Goal: Task Accomplishment & Management: Manage account settings

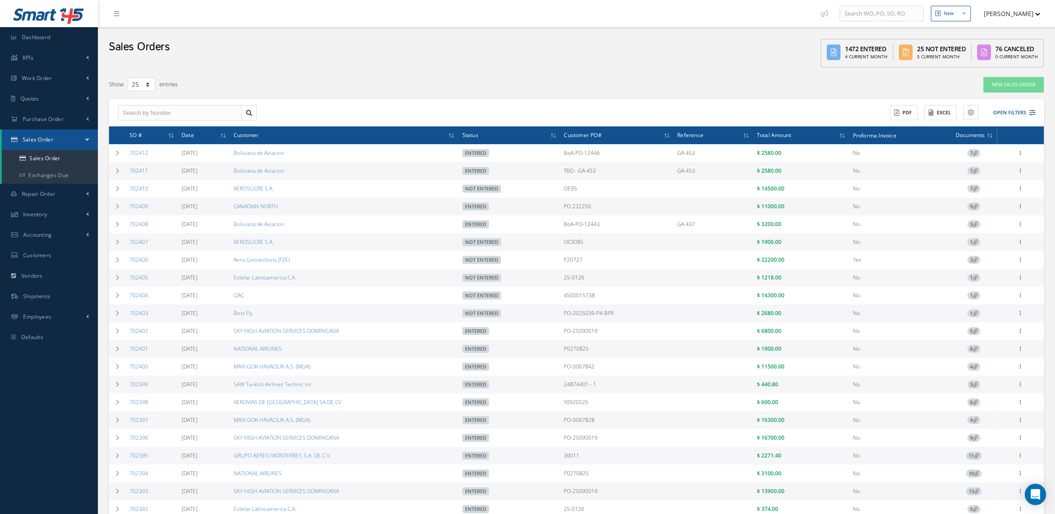
select select "25"
click at [1008, 109] on button "Open Filters" at bounding box center [1010, 112] width 50 height 15
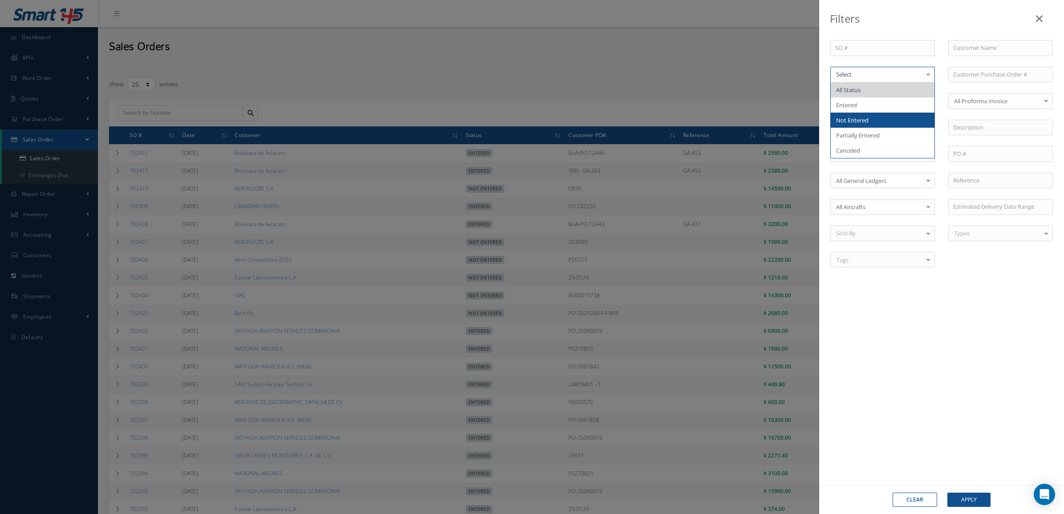
click at [859, 122] on span "Not Entered" at bounding box center [852, 120] width 32 height 8
click at [950, 494] on button "Apply" at bounding box center [968, 500] width 43 height 14
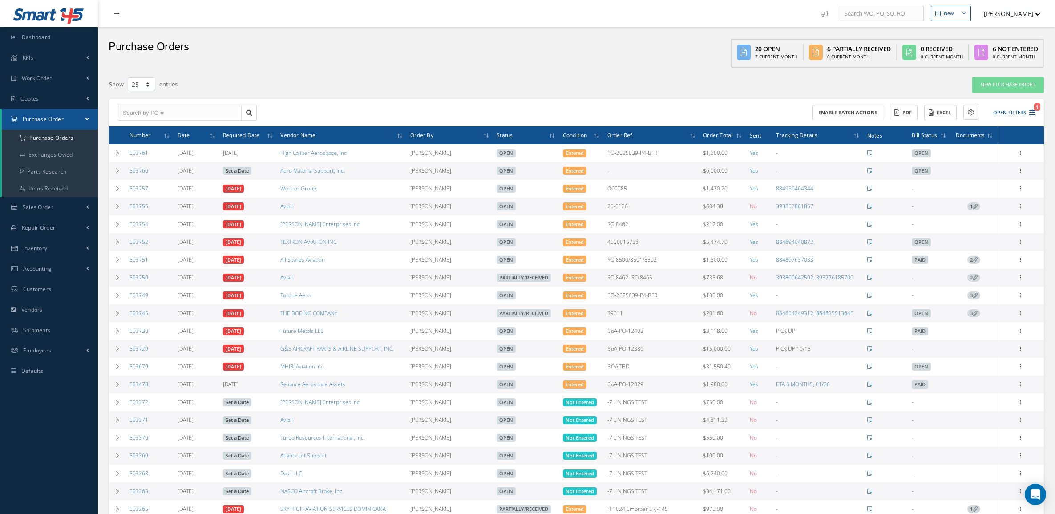
select select "25"
click at [1006, 109] on button "Open Filters 1" at bounding box center [1010, 112] width 50 height 15
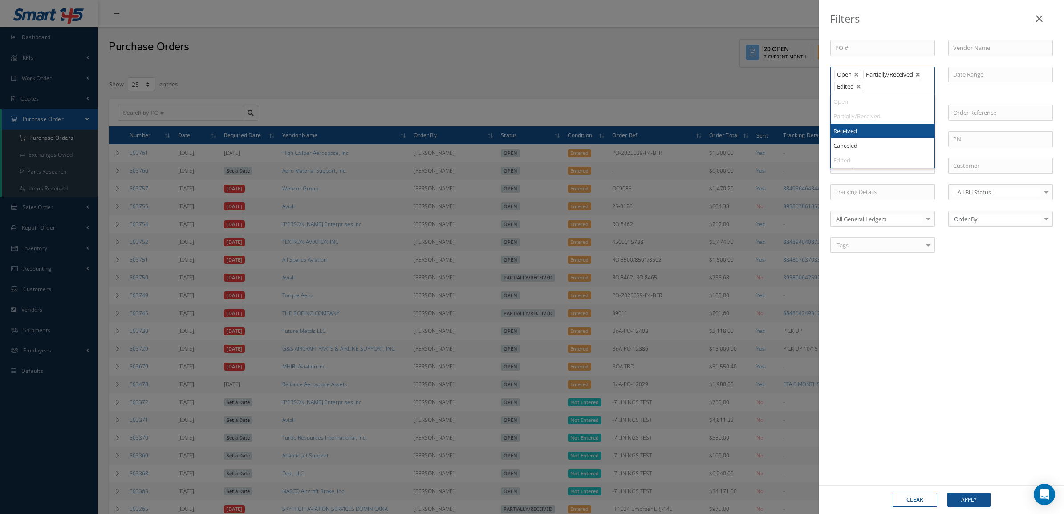
click at [880, 85] on li at bounding box center [871, 87] width 17 height 12
click at [954, 500] on button "Apply" at bounding box center [968, 500] width 43 height 14
click at [976, 501] on button "Apply" at bounding box center [968, 500] width 43 height 14
click at [986, 506] on button "Apply" at bounding box center [968, 500] width 43 height 14
click at [980, 499] on button "Apply" at bounding box center [968, 500] width 43 height 14
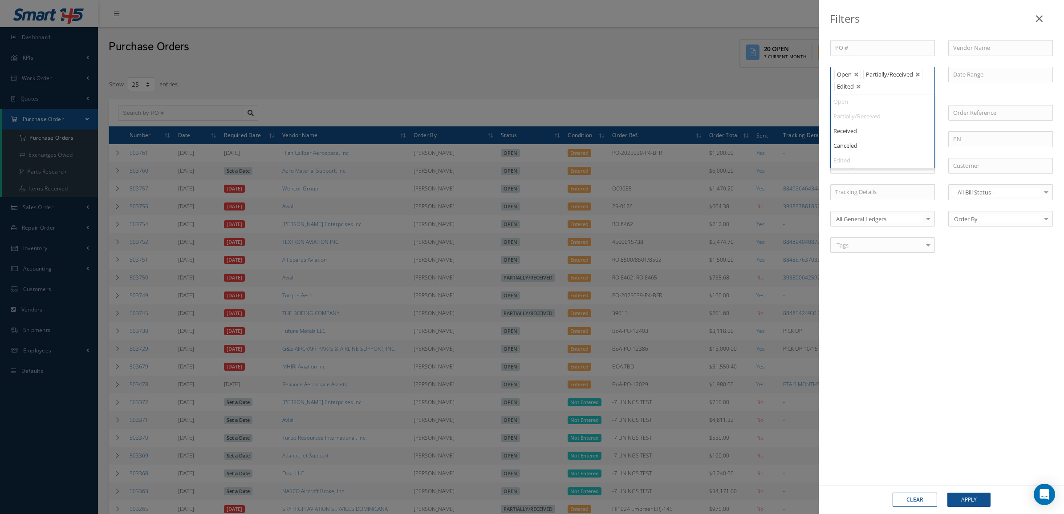
click at [880, 77] on span "Partially/Received" at bounding box center [888, 74] width 47 height 8
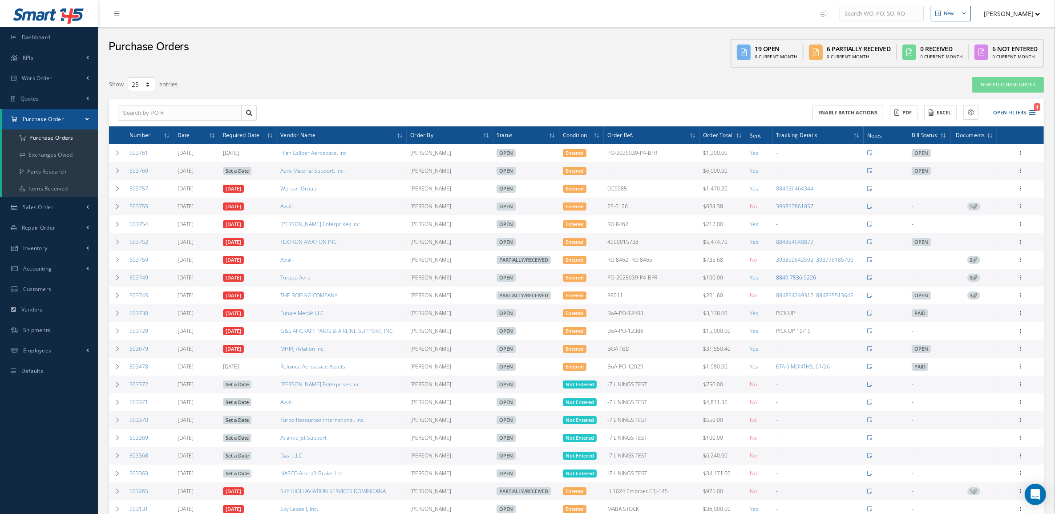
click at [798, 276] on link "8849 7536 9226" at bounding box center [796, 278] width 40 height 8
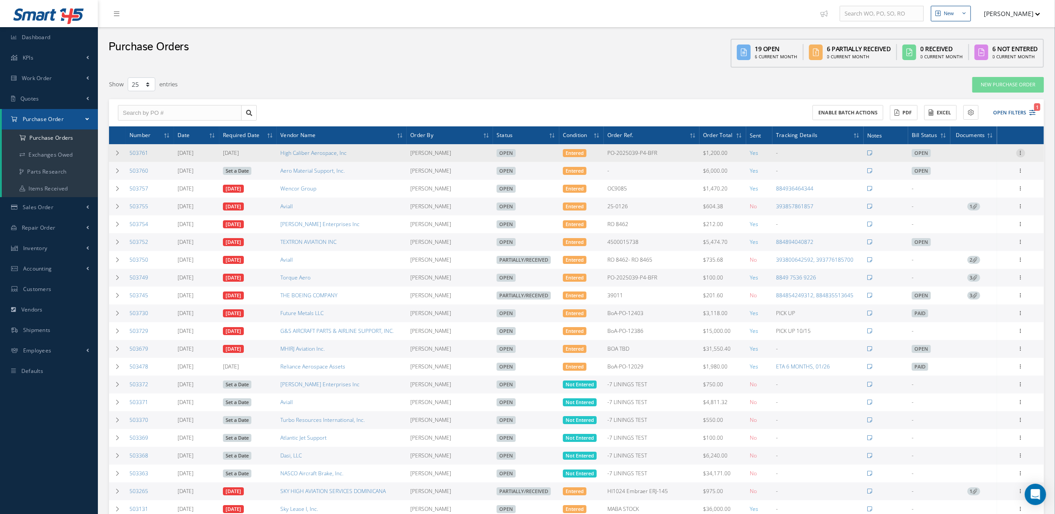
click at [1021, 153] on icon at bounding box center [1020, 152] width 9 height 7
click at [986, 183] on link "Edit" at bounding box center [980, 182] width 70 height 12
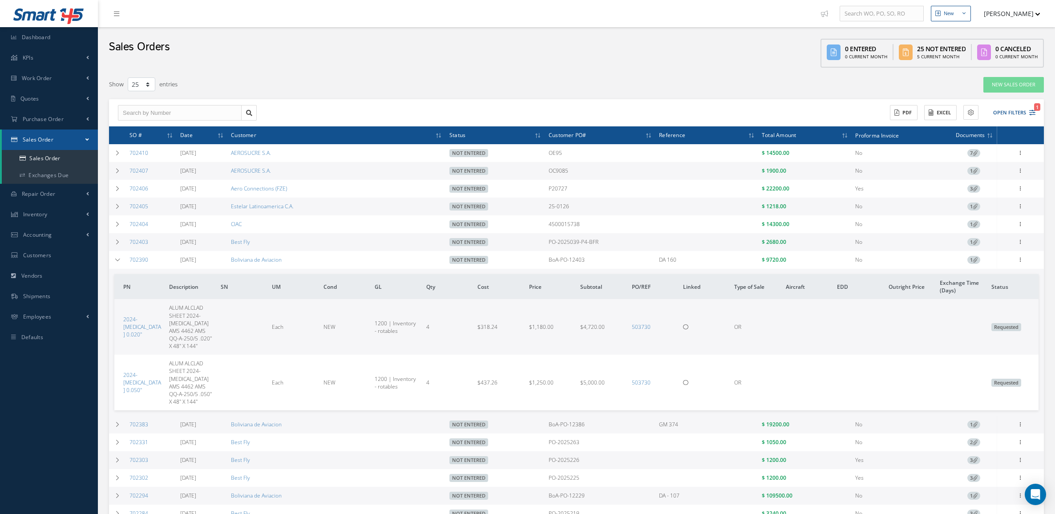
select select "25"
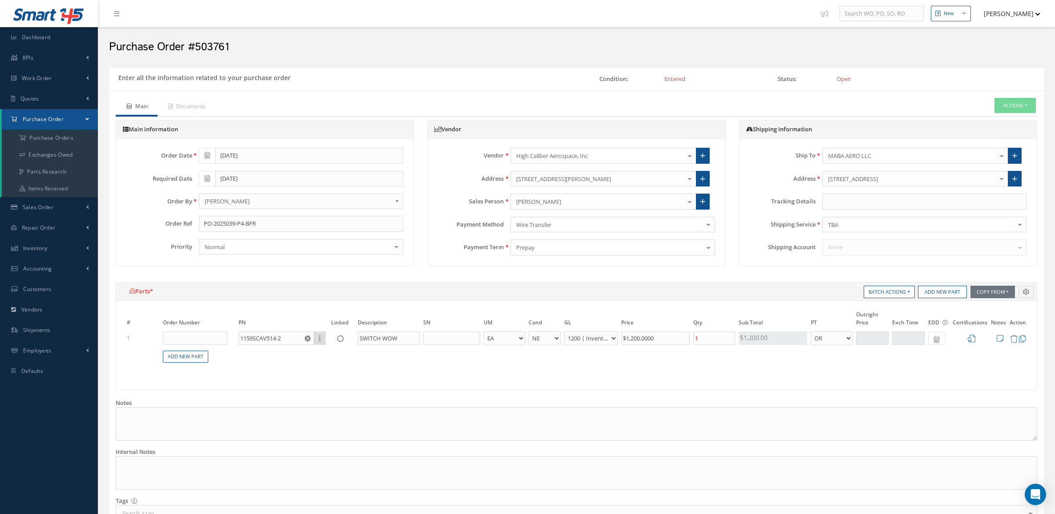
select select "5"
select select "6"
select select "1"
click at [865, 197] on input "text" at bounding box center [924, 202] width 204 height 16
paste input "818636804178"
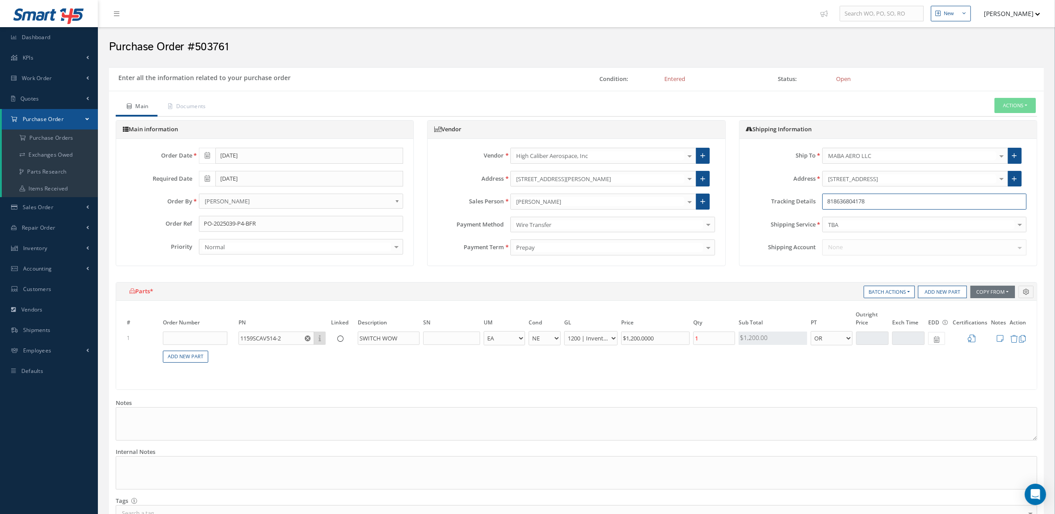
type input "818636804178"
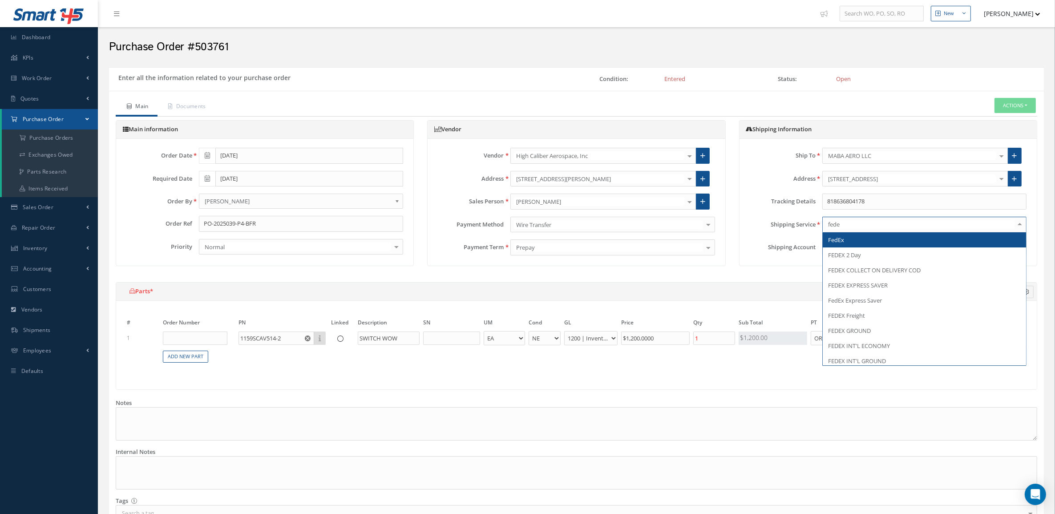
type input "fedex"
click at [857, 239] on span "FedEx" at bounding box center [924, 239] width 203 height 15
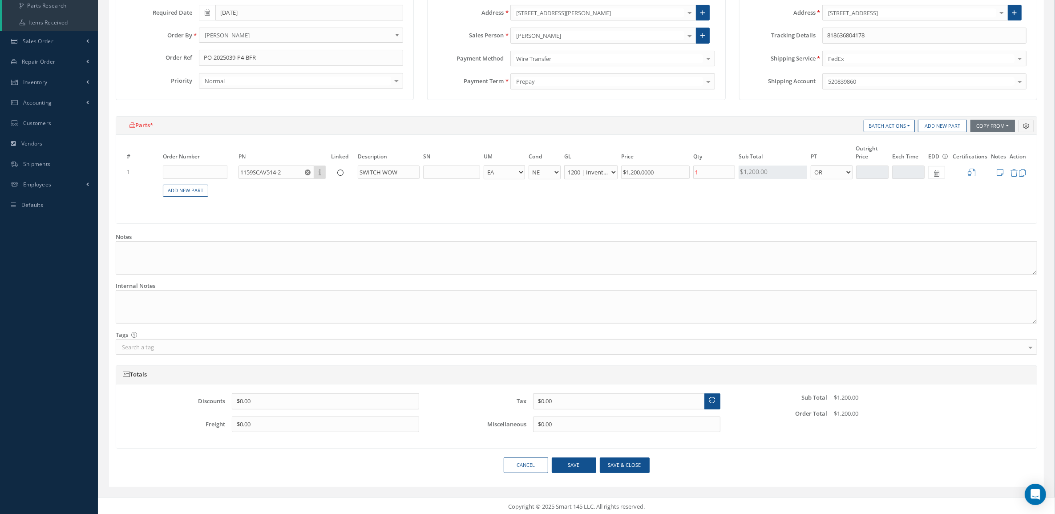
scroll to position [170, 0]
click at [622, 465] on button "Save & close" at bounding box center [625, 464] width 50 height 16
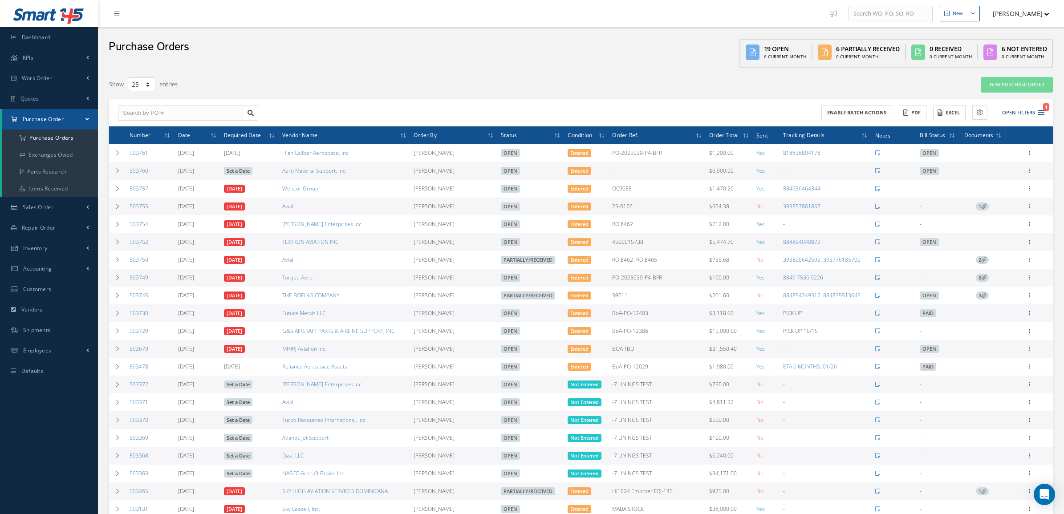
select select "25"
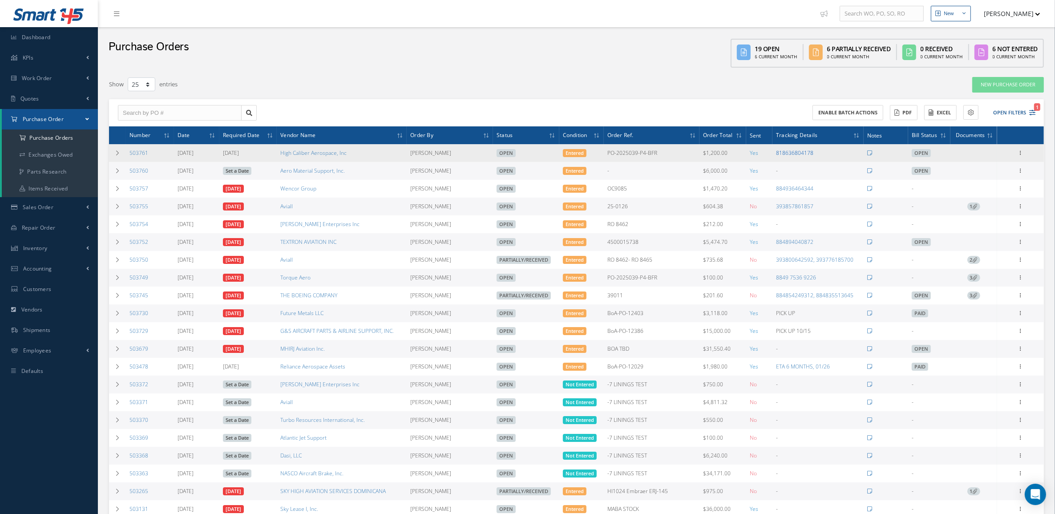
click at [808, 151] on link "818636804178" at bounding box center [794, 153] width 37 height 8
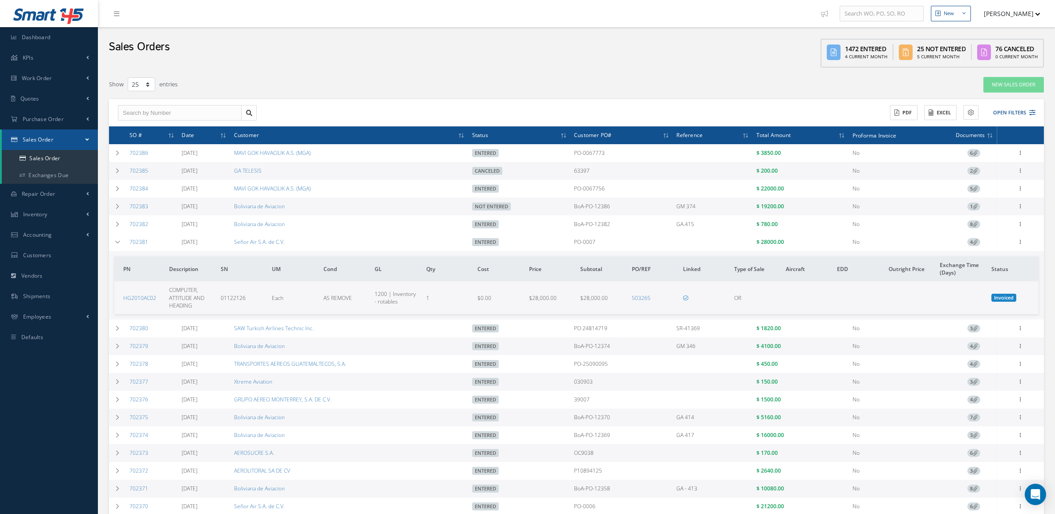
select select "25"
click at [59, 174] on link "Exchanges Due" at bounding box center [50, 175] width 96 height 17
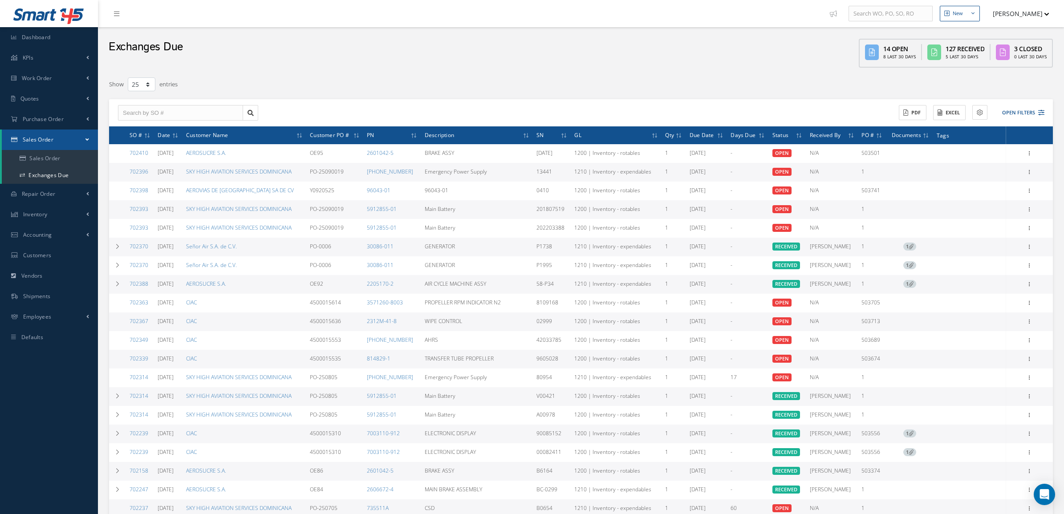
select select "25"
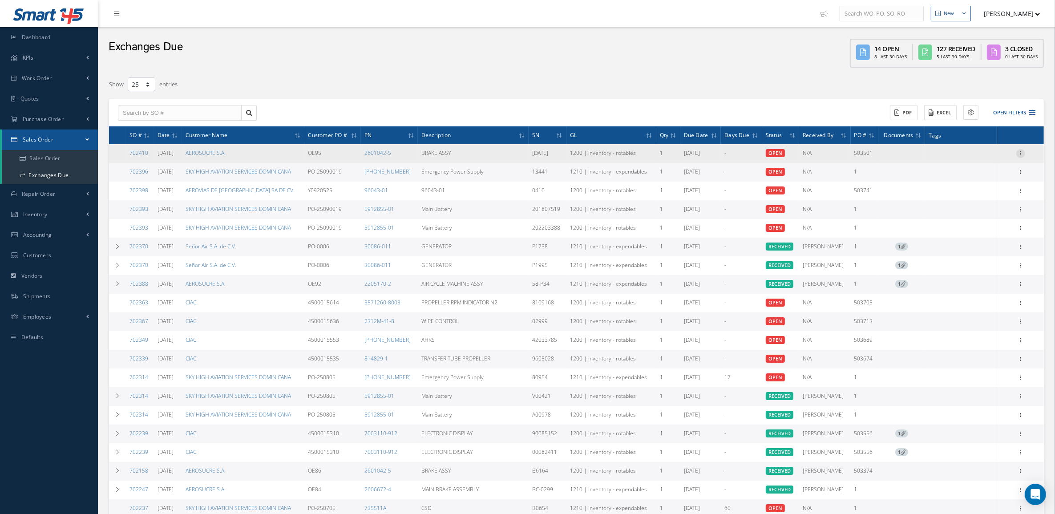
click at [1018, 152] on icon at bounding box center [1020, 152] width 9 height 7
click at [982, 157] on link "Receive" at bounding box center [980, 160] width 70 height 12
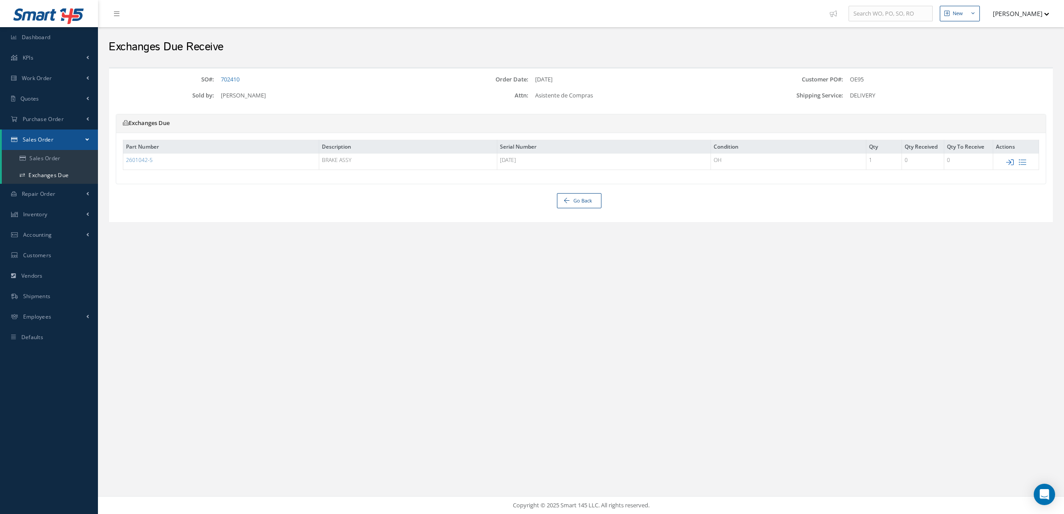
click at [1008, 162] on icon at bounding box center [1010, 162] width 8 height 8
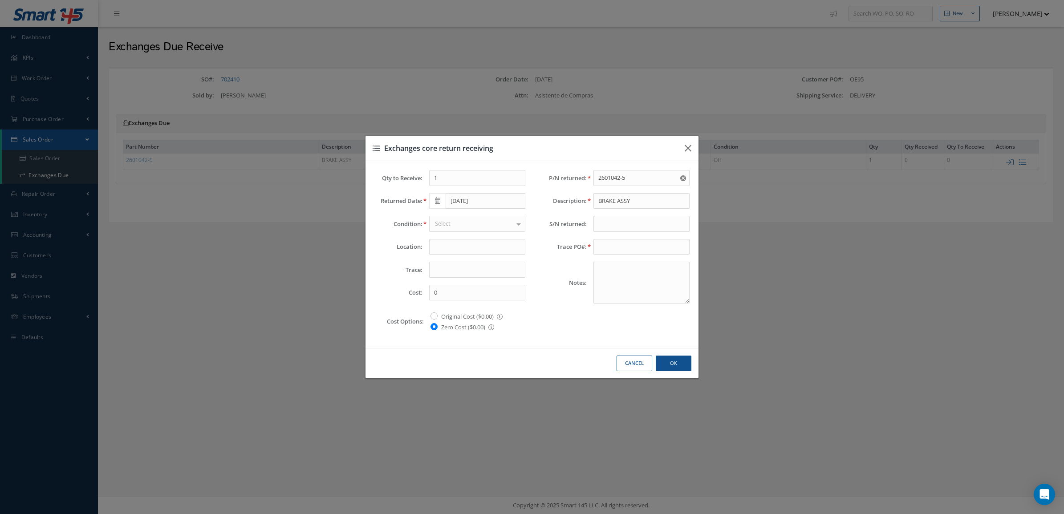
click at [486, 222] on div "Select" at bounding box center [477, 224] width 96 height 16
click at [446, 283] on span "AR" at bounding box center [476, 284] width 95 height 15
click at [619, 249] on input "text" at bounding box center [641, 247] width 96 height 16
type input "OE95 / SO 702410"
click at [626, 228] on input "text" at bounding box center [641, 224] width 96 height 16
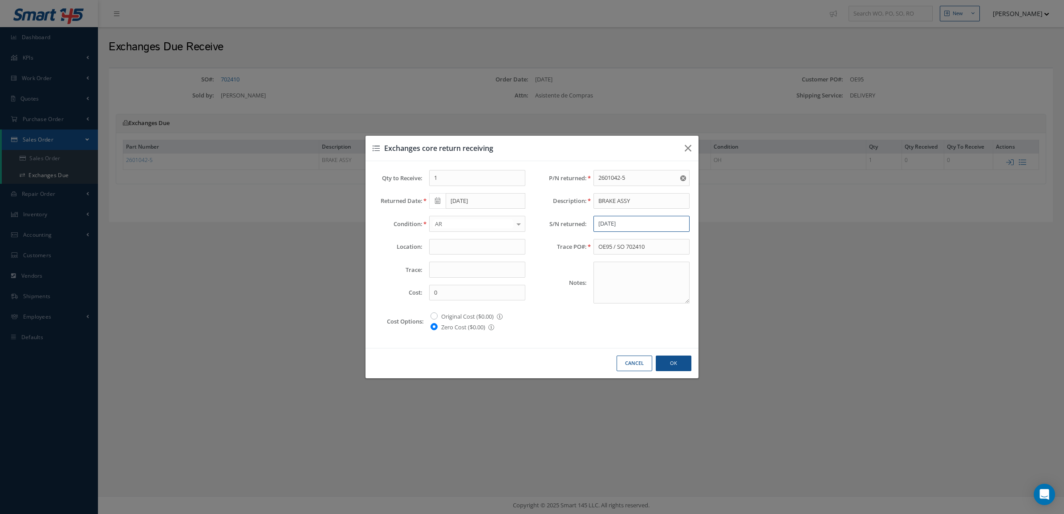
type input "BC1785"
click at [433, 201] on span at bounding box center [437, 201] width 16 height 16
click at [431, 214] on th "«" at bounding box center [435, 216] width 13 height 13
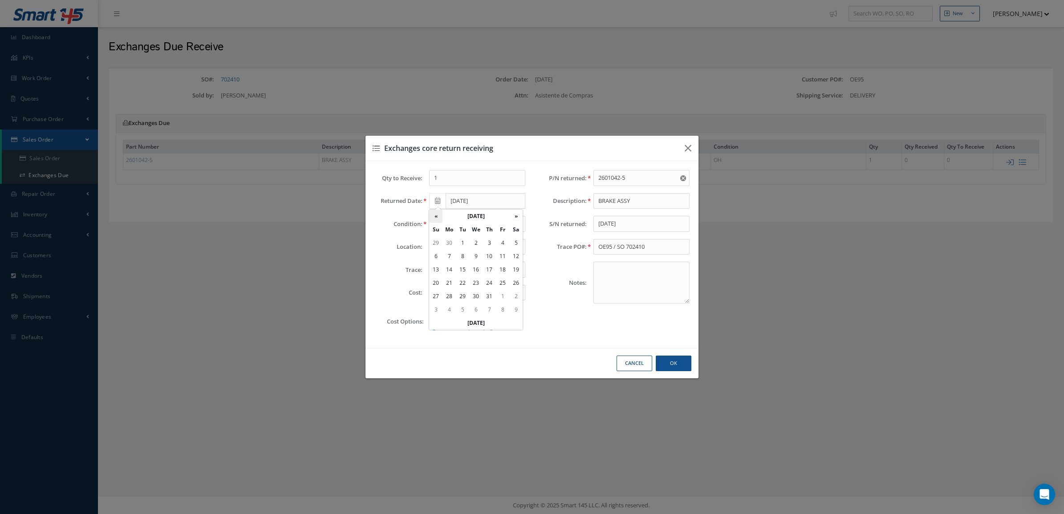
click at [431, 214] on th "«" at bounding box center [435, 216] width 13 height 13
click at [489, 294] on td "26" at bounding box center [488, 296] width 13 height 13
type input "06/26/2025"
click at [678, 365] on button "Ok" at bounding box center [673, 364] width 36 height 16
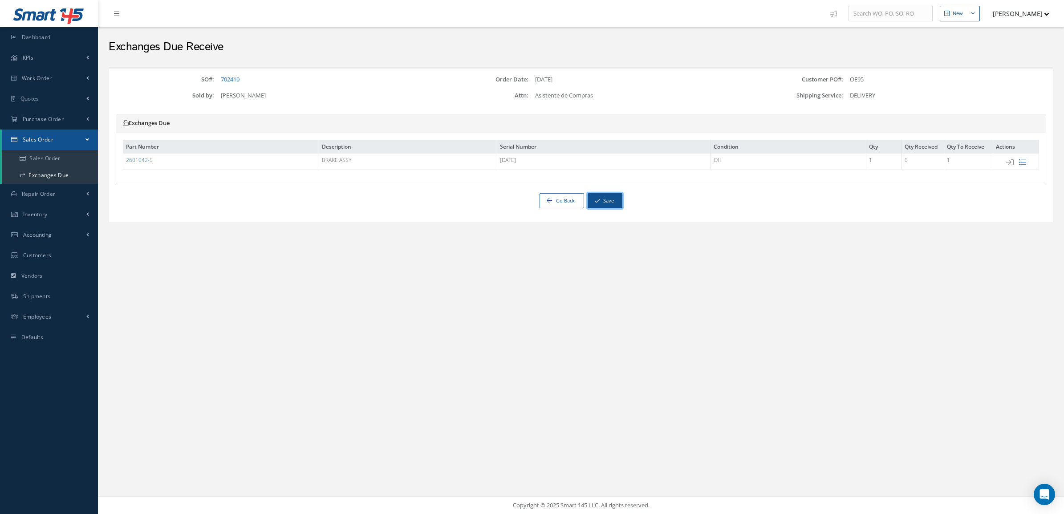
click at [612, 198] on button "Save" at bounding box center [604, 201] width 35 height 16
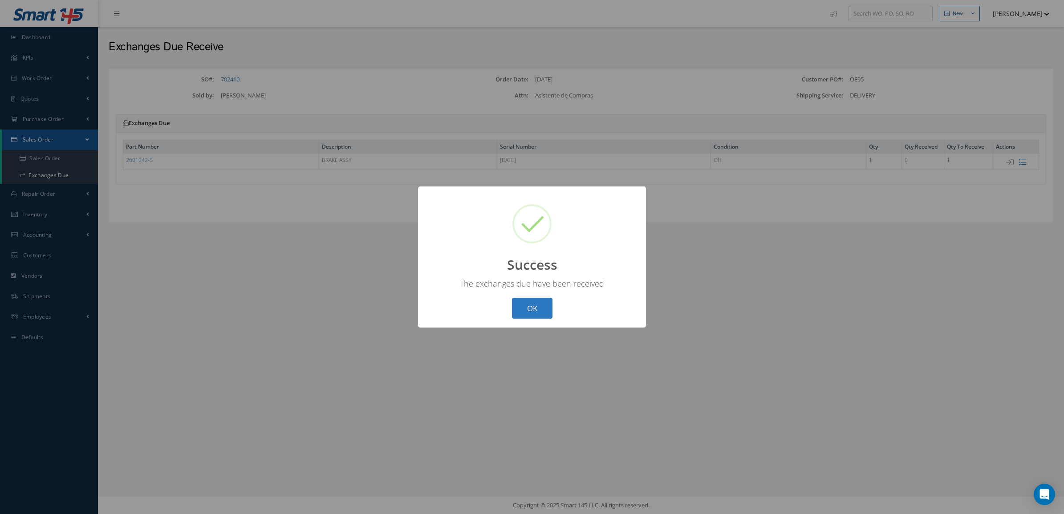
click at [523, 313] on button "OK" at bounding box center [532, 308] width 40 height 21
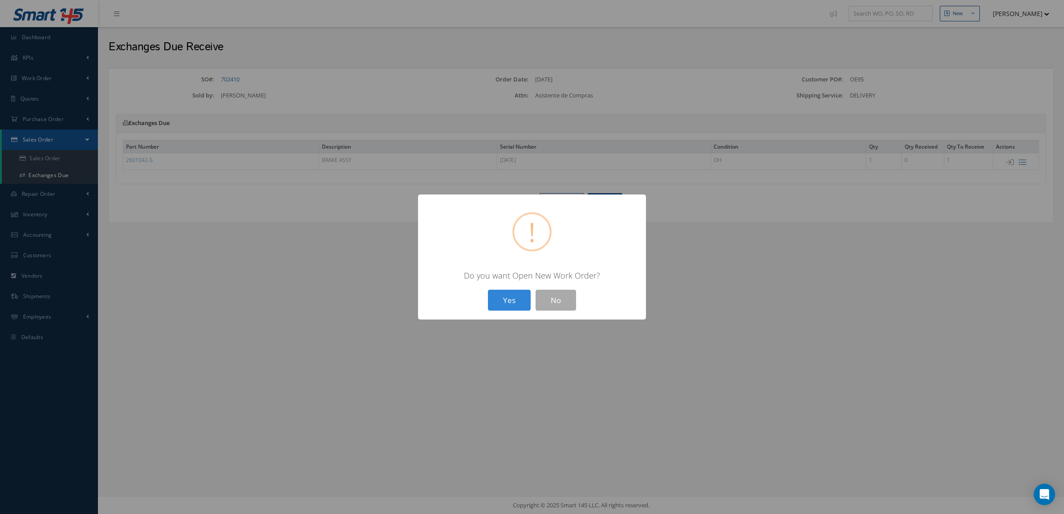
click at [570, 310] on div "? ! i × Do you want Open New Work Order? Yes No" at bounding box center [532, 256] width 228 height 125
click at [564, 299] on button "No" at bounding box center [555, 300] width 40 height 21
select select "25"
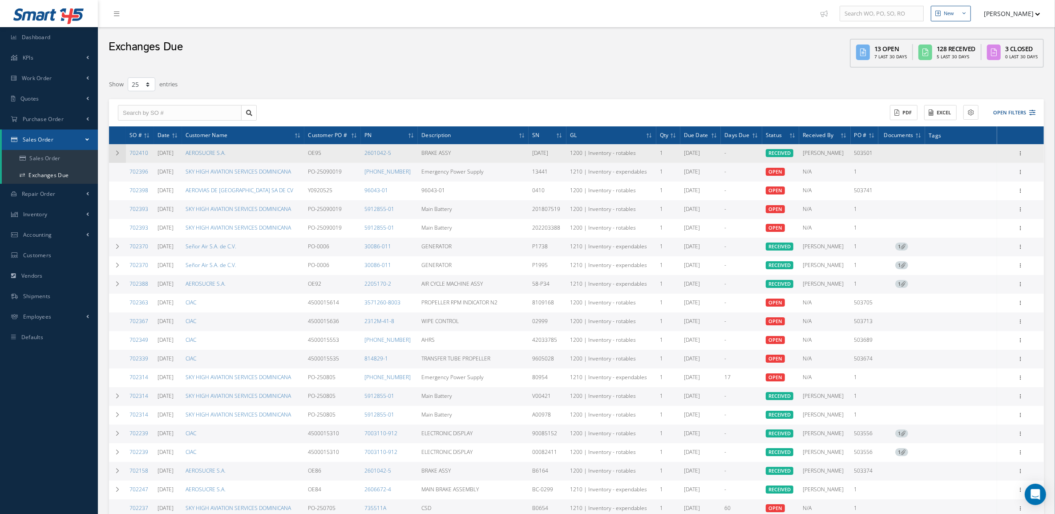
click at [118, 150] on icon at bounding box center [117, 152] width 6 height 5
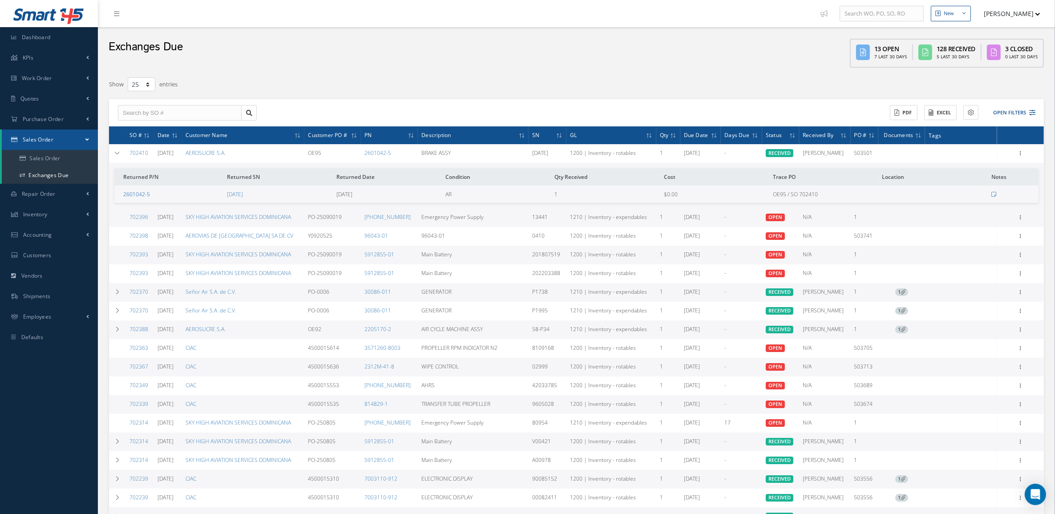
click at [144, 194] on link "2601042-5" at bounding box center [136, 194] width 27 height 8
click at [122, 145] on td at bounding box center [117, 153] width 17 height 19
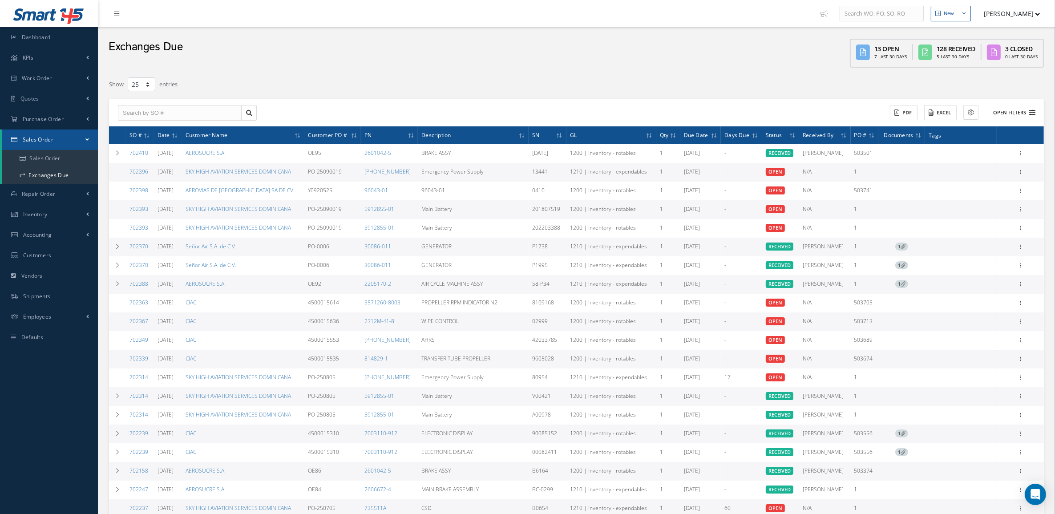
click at [1022, 109] on button "Open Filters" at bounding box center [1010, 112] width 50 height 15
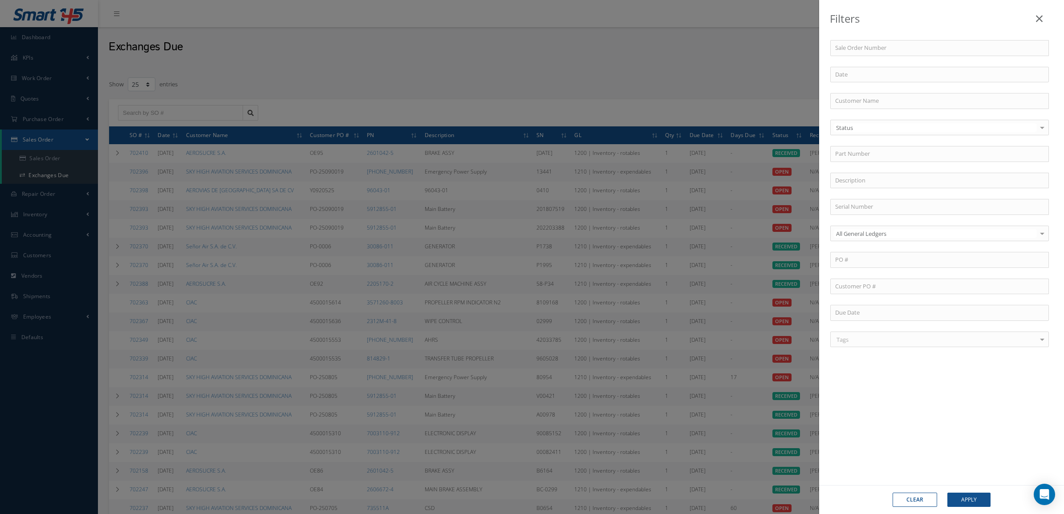
click at [254, 65] on div "Filters Sale Order Number Customer Name Status Status OPEN RECEIVED PARTIALLY/R…" at bounding box center [532, 257] width 1064 height 514
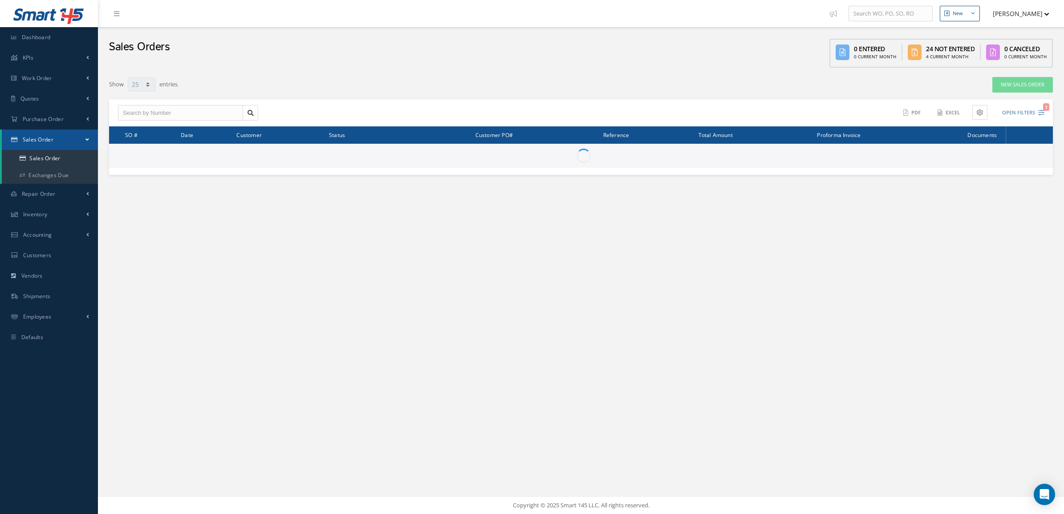
select select "25"
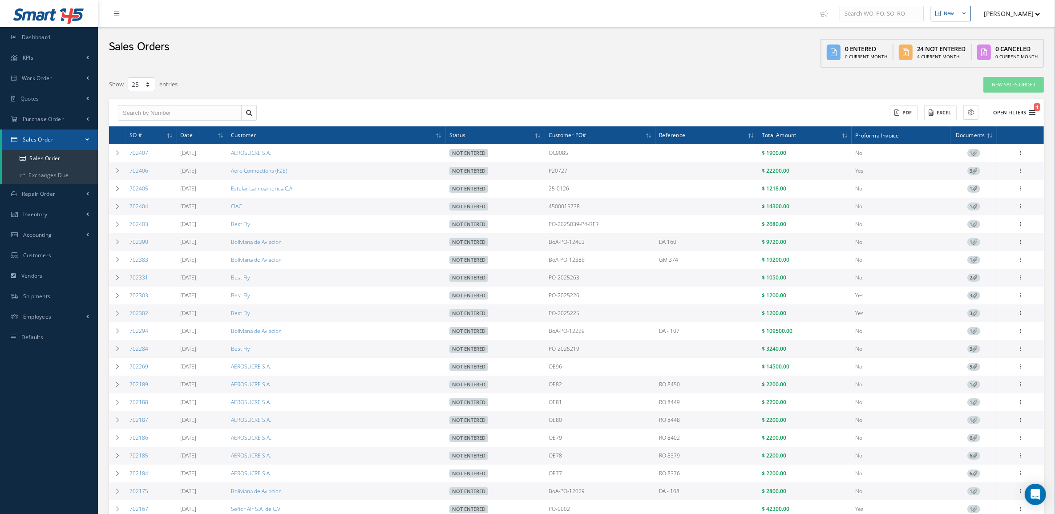
click at [1015, 114] on button "Open Filters 1" at bounding box center [1010, 112] width 50 height 15
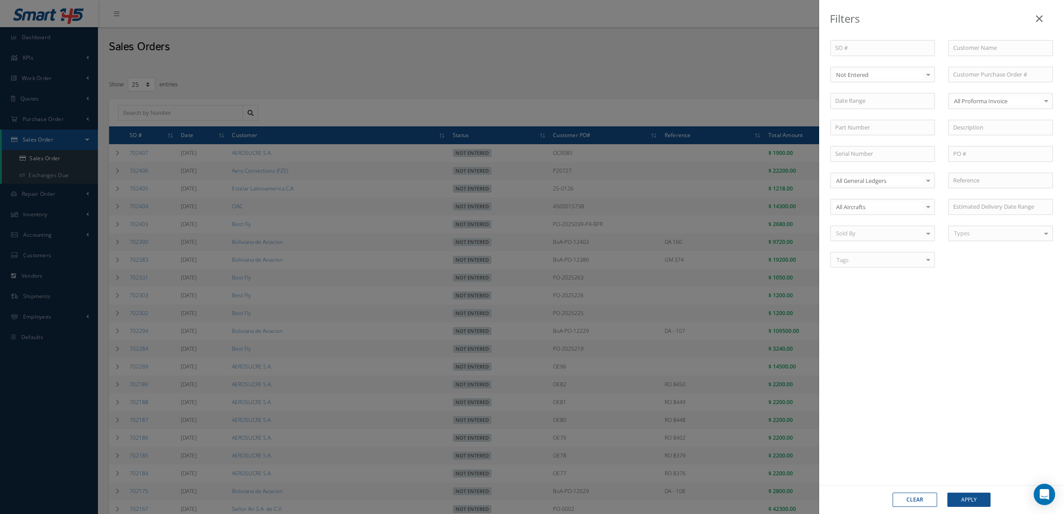
click at [898, 501] on button "Clear" at bounding box center [914, 500] width 44 height 14
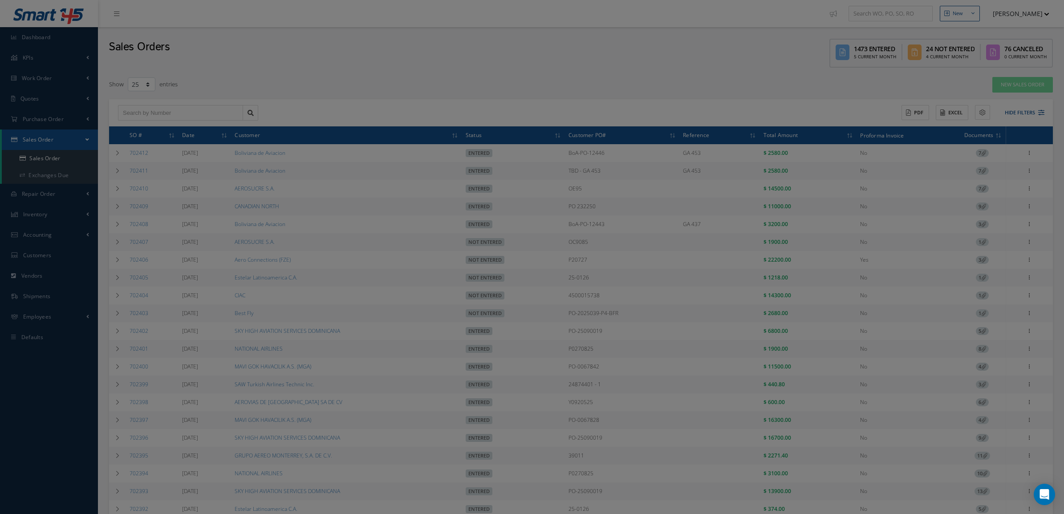
click at [544, 77] on div "Filters SO # Customer Name Select All Status All Status Entered Not Entered Par…" at bounding box center [532, 257] width 1064 height 514
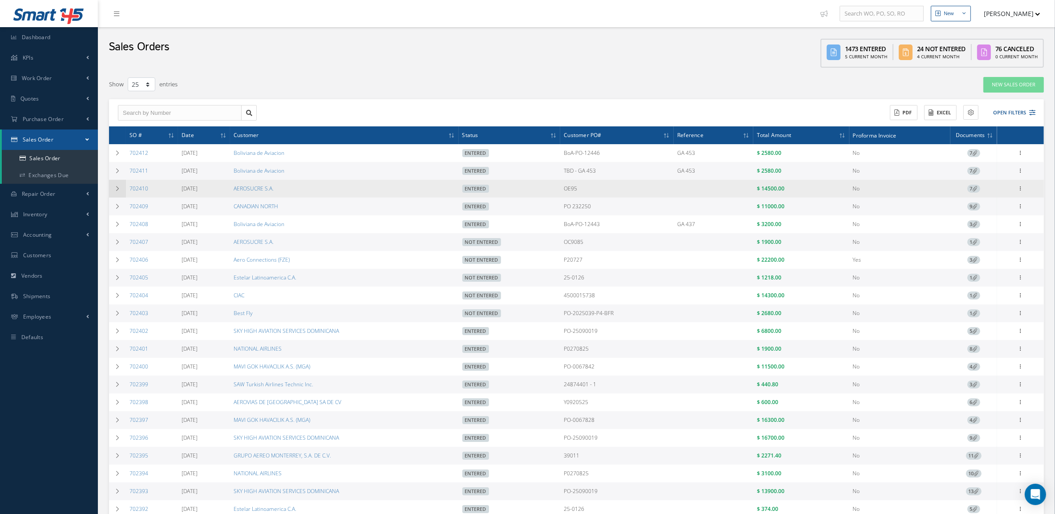
click at [117, 194] on td at bounding box center [117, 189] width 17 height 18
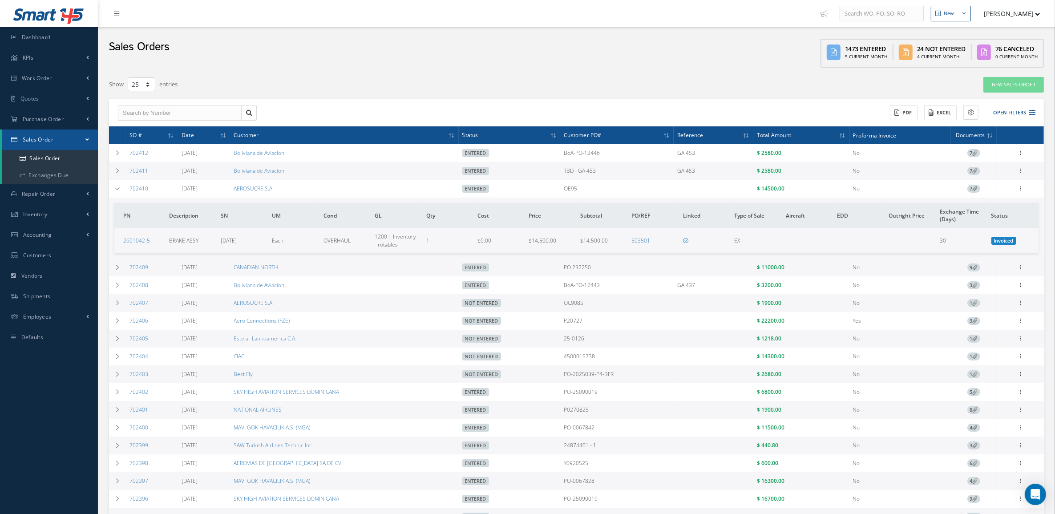
drag, startPoint x: 592, startPoint y: 188, endPoint x: 536, endPoint y: 188, distance: 56.1
click at [0, 0] on tr "702410 [DATE] AEROSUCRE S.A. Entered OE95 $ 14500.00 No 7 Reverse Sales Order E…" at bounding box center [0, 0] width 0 height 0
click at [970, 190] on span "7" at bounding box center [973, 189] width 13 height 8
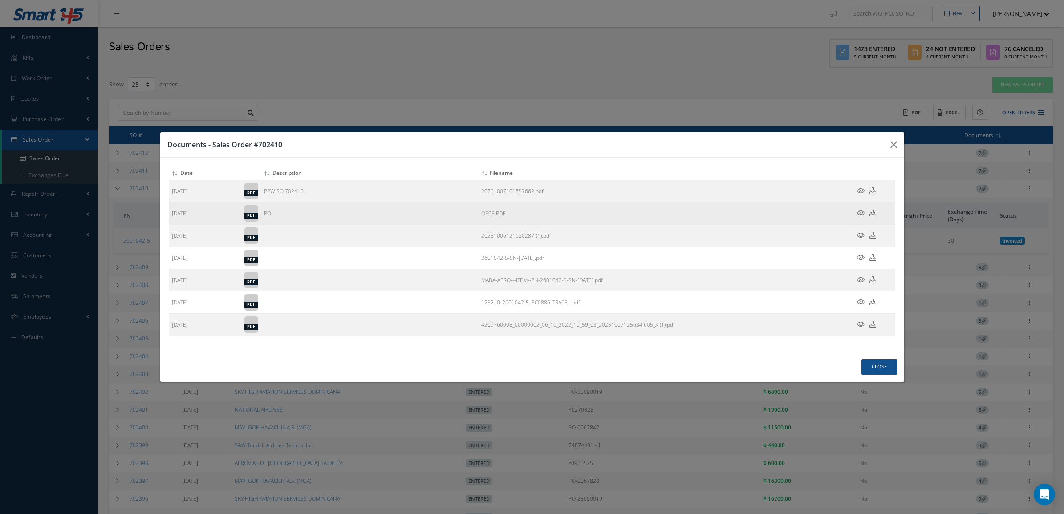
click at [859, 213] on icon at bounding box center [861, 213] width 8 height 7
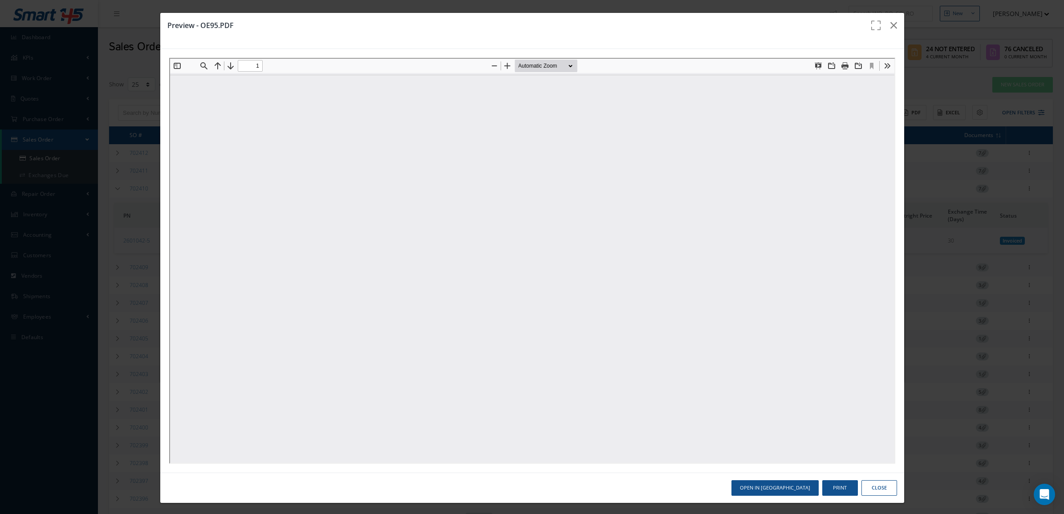
type input "0"
type input "1"
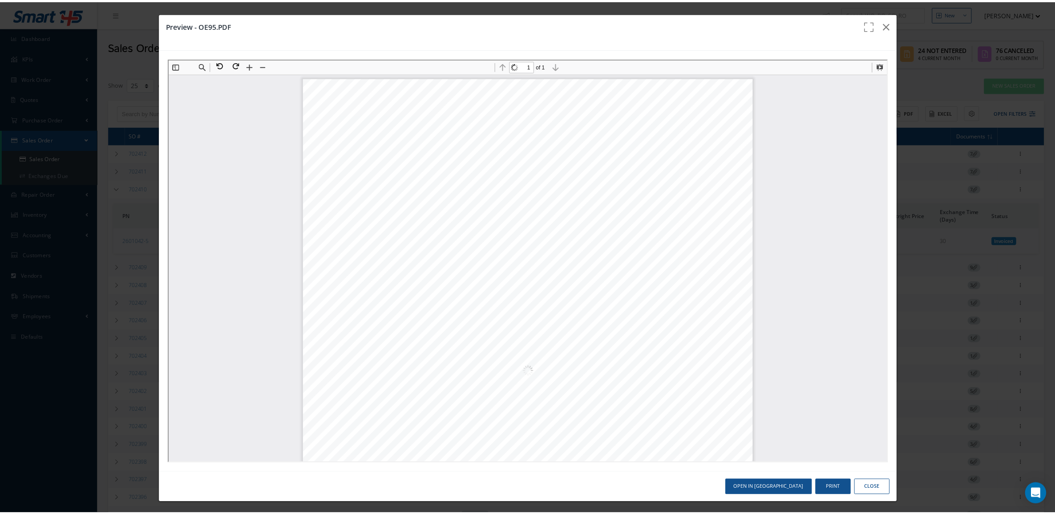
scroll to position [4, 0]
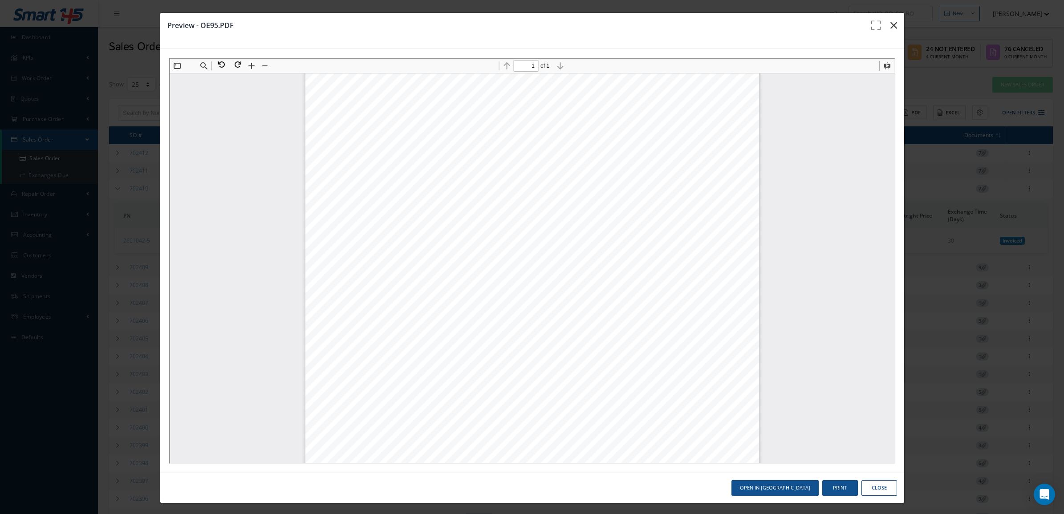
click at [883, 24] on button "button" at bounding box center [893, 25] width 21 height 25
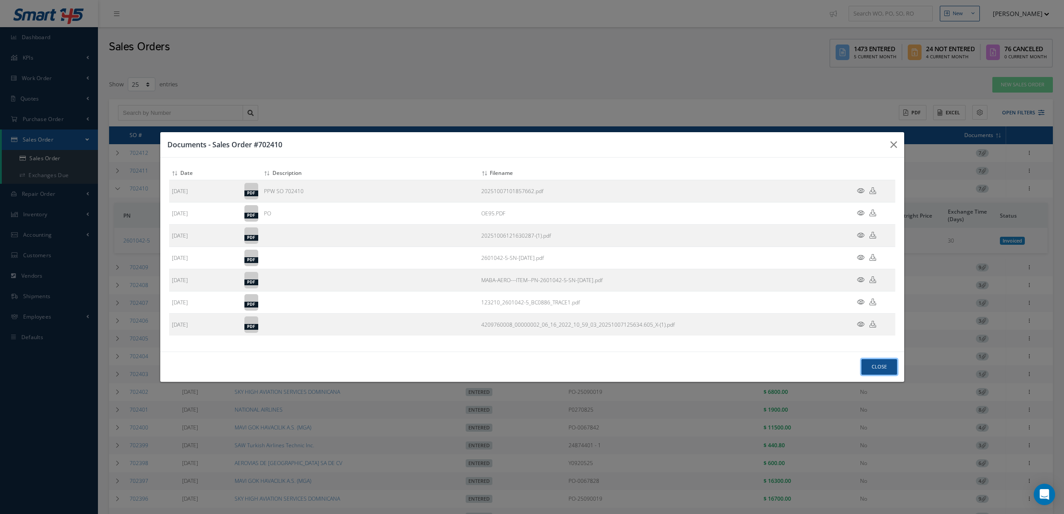
click at [877, 369] on button "Close" at bounding box center [879, 367] width 36 height 16
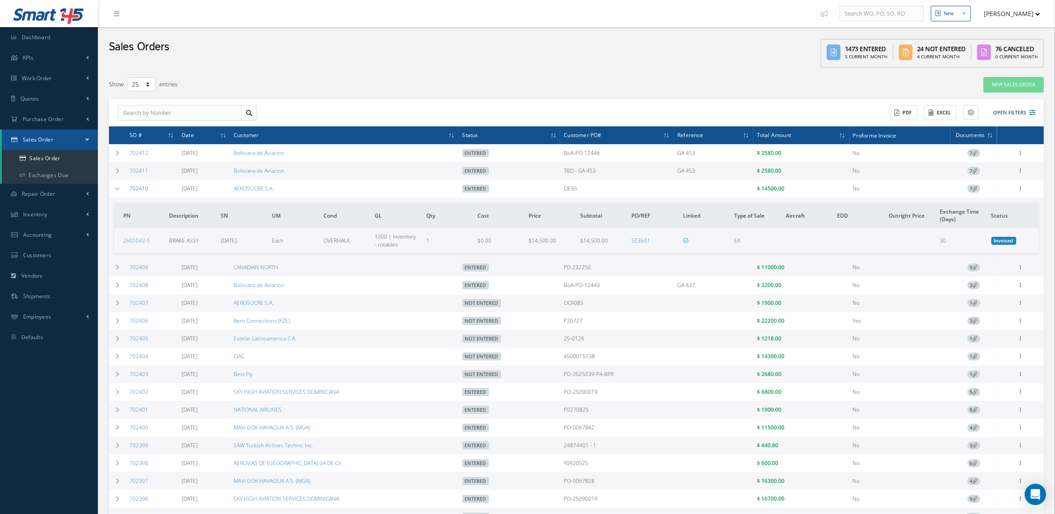
click at [134, 191] on link "702410" at bounding box center [138, 189] width 19 height 8
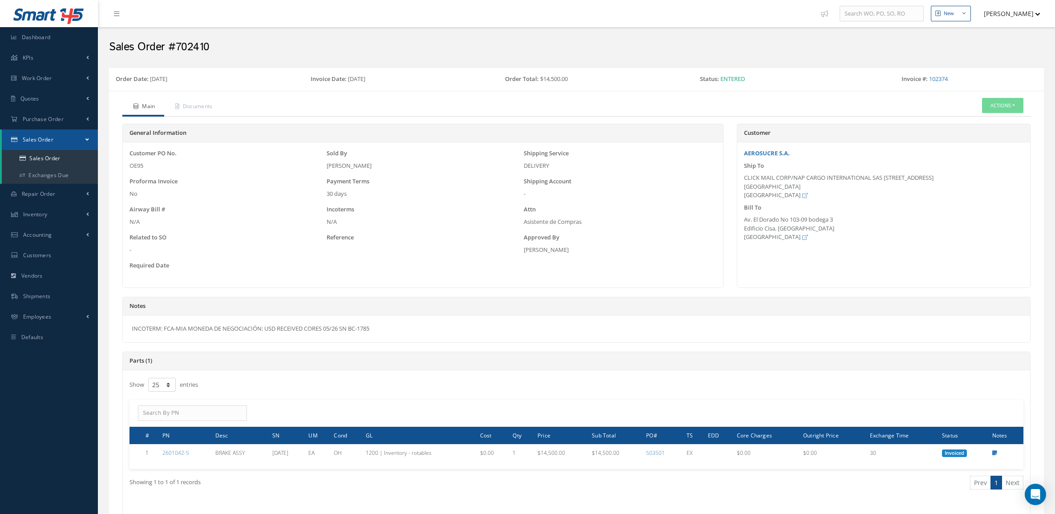
select select "25"
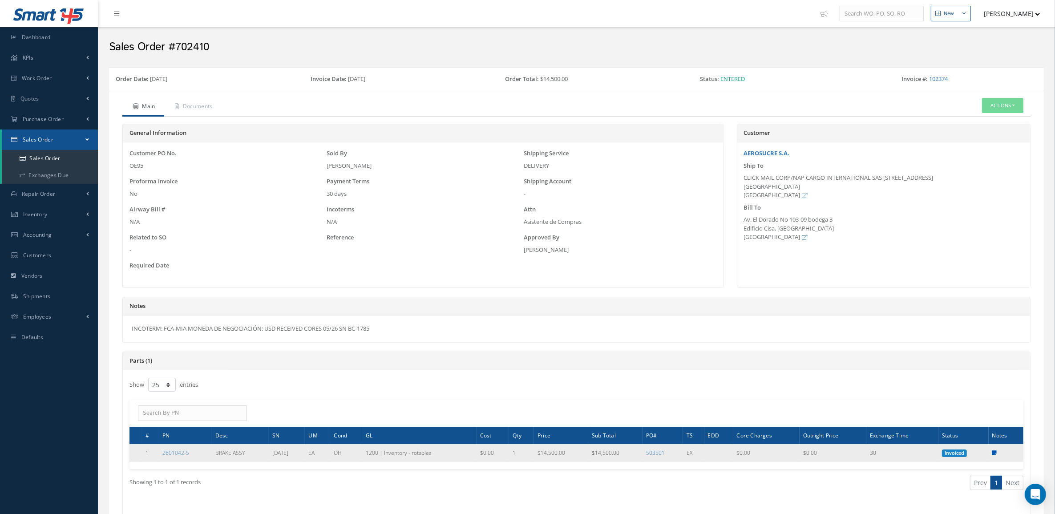
click at [992, 452] on icon at bounding box center [994, 452] width 5 height 5
type textarea "**FLATE RATE EX. ** Fresh Tag Warranty: 1 Year Tagged by: Honeywell Fresh 8130 …"
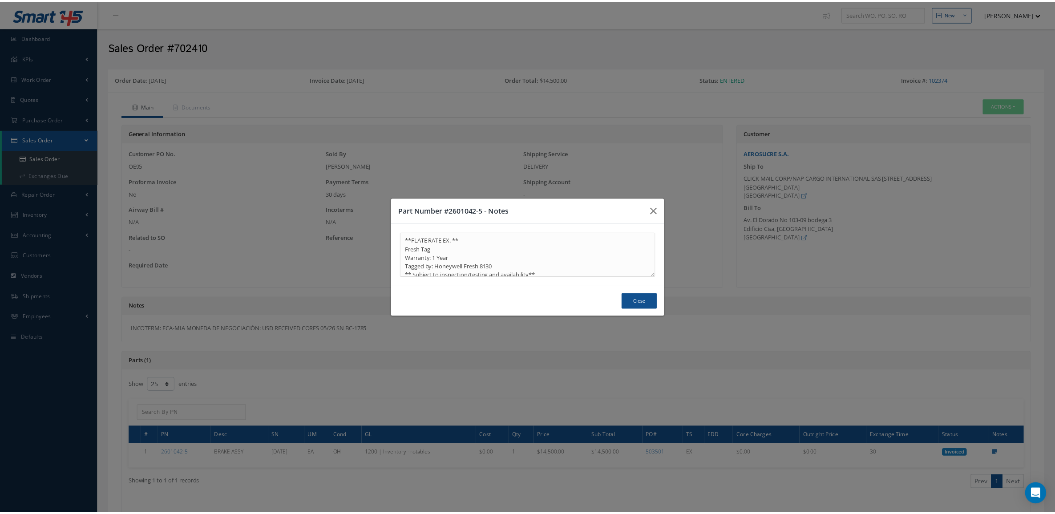
scroll to position [6, 0]
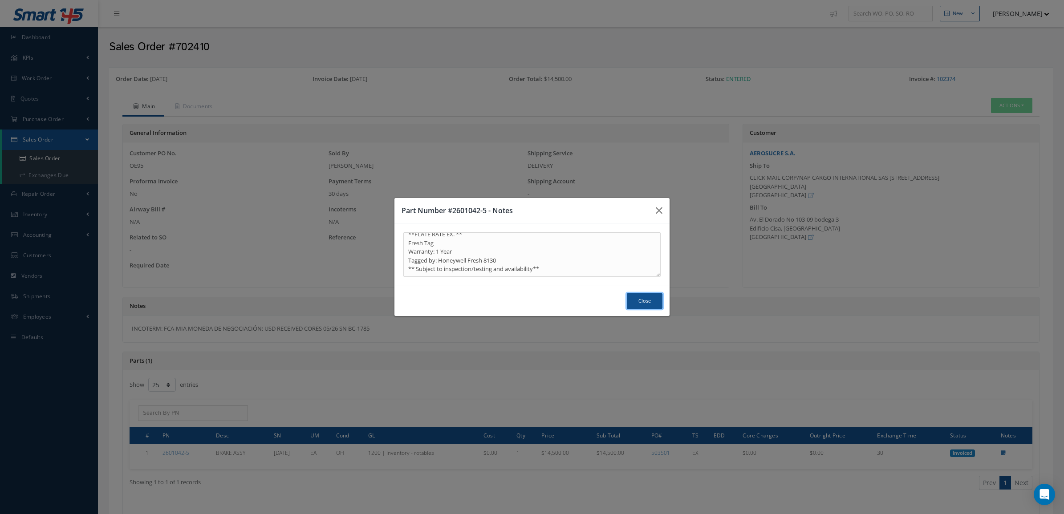
click at [650, 299] on button "Close" at bounding box center [645, 301] width 36 height 16
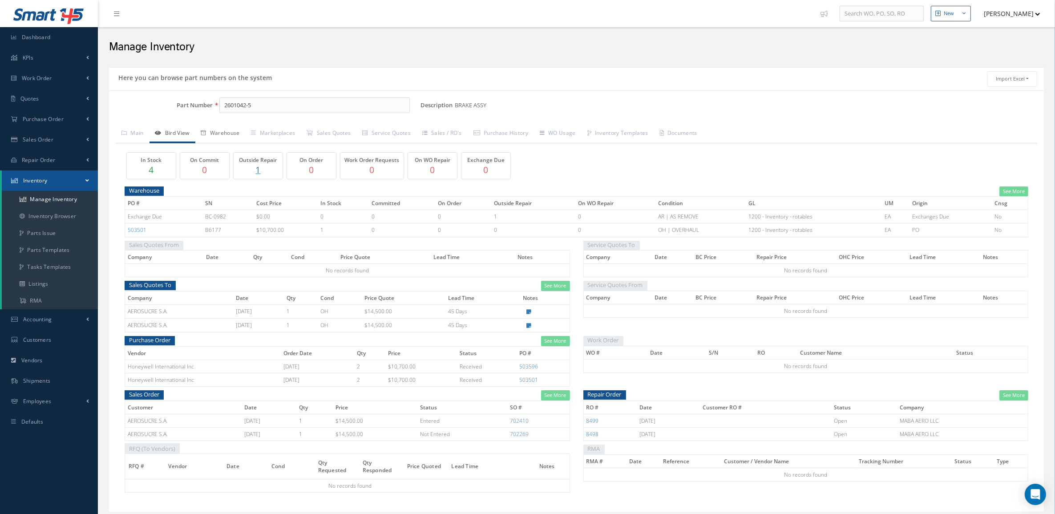
click at [218, 136] on link "Warehouse" at bounding box center [220, 134] width 50 height 19
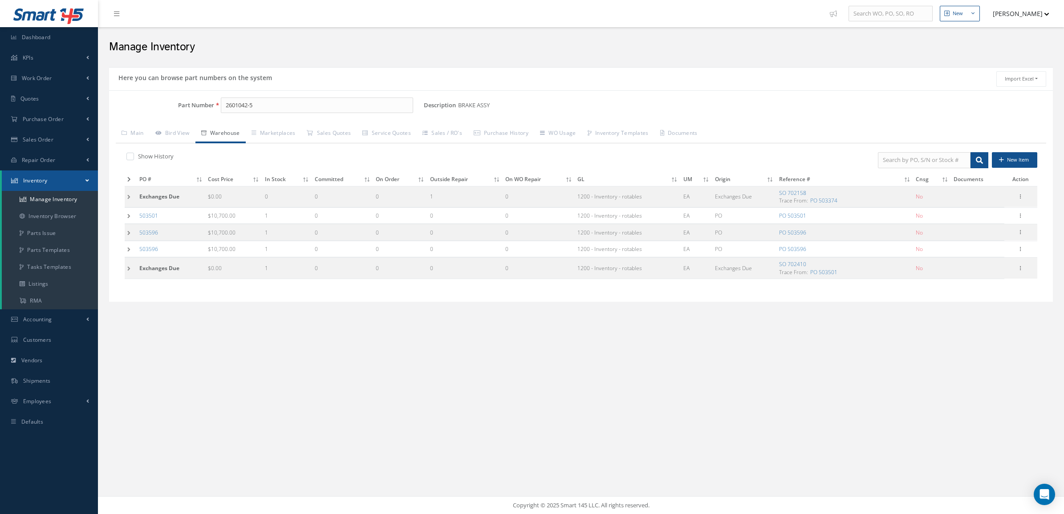
click at [130, 198] on td at bounding box center [131, 196] width 12 height 21
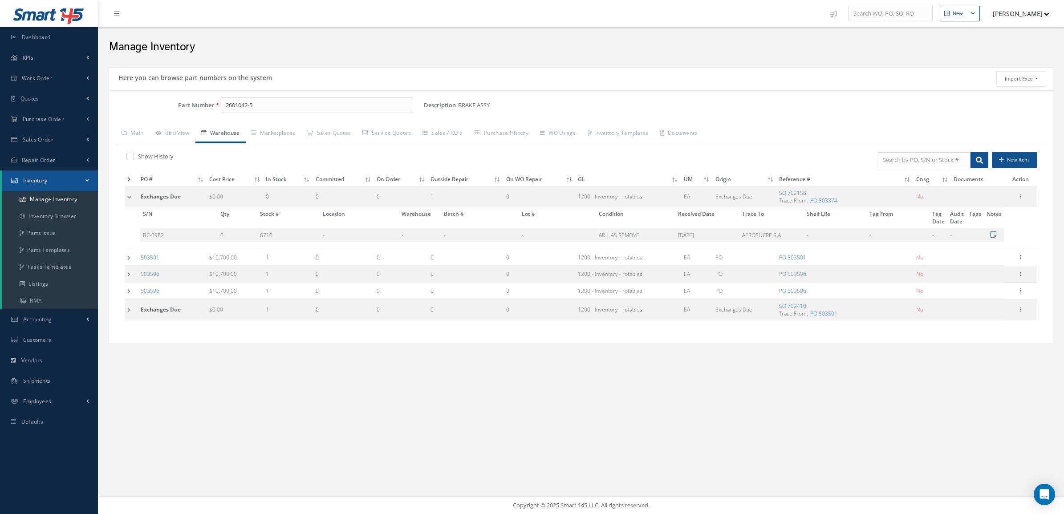
click at [127, 310] on td at bounding box center [131, 309] width 13 height 21
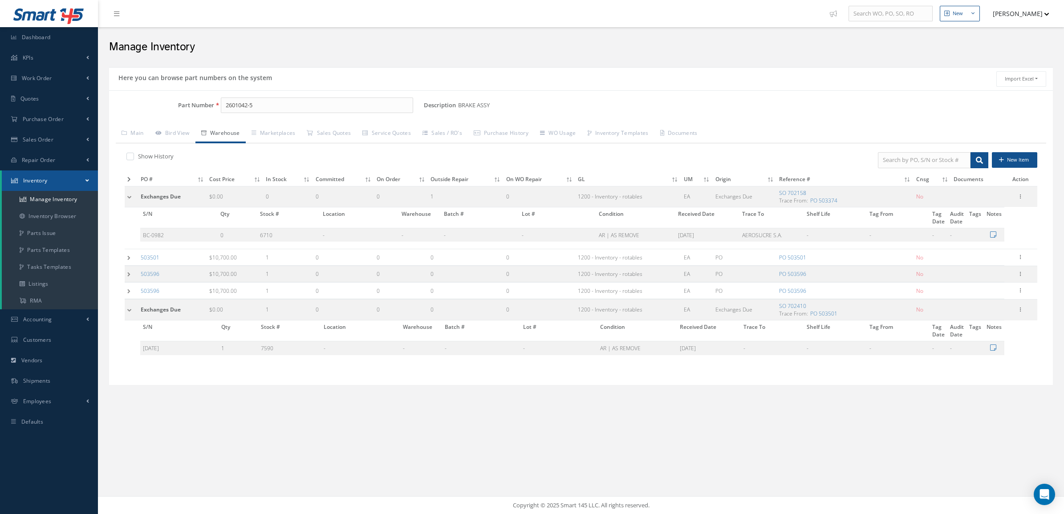
click at [130, 194] on td at bounding box center [131, 196] width 13 height 21
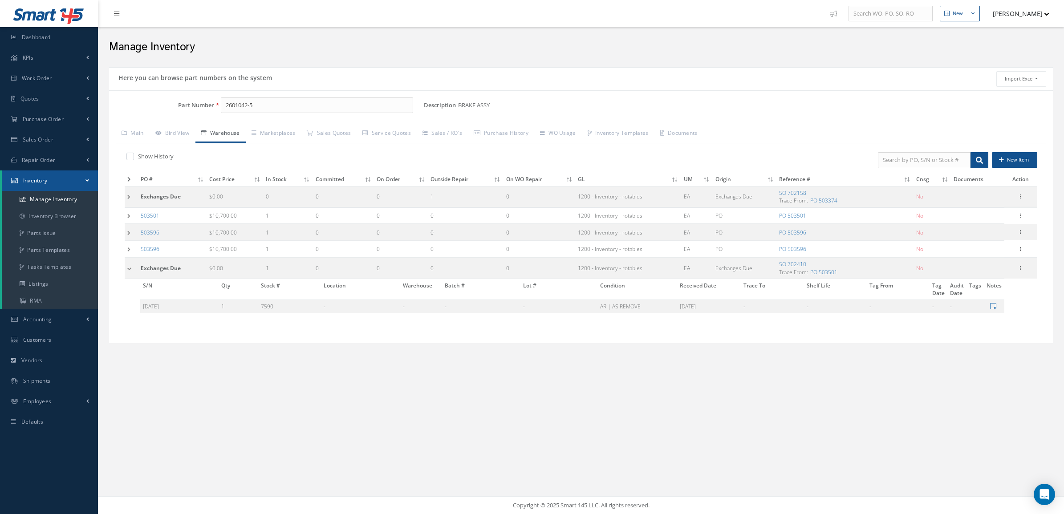
click at [130, 271] on td at bounding box center [131, 268] width 13 height 21
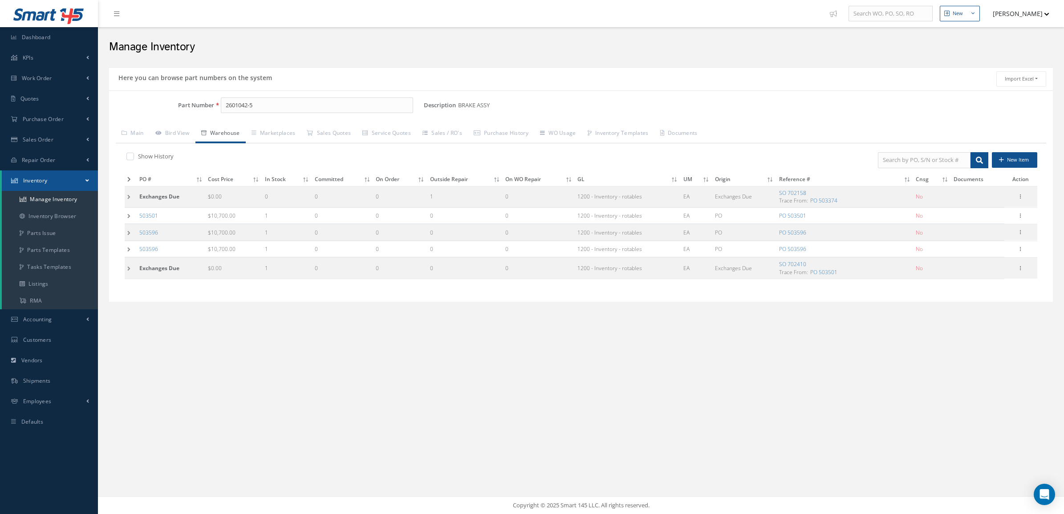
click at [129, 217] on td at bounding box center [131, 215] width 12 height 16
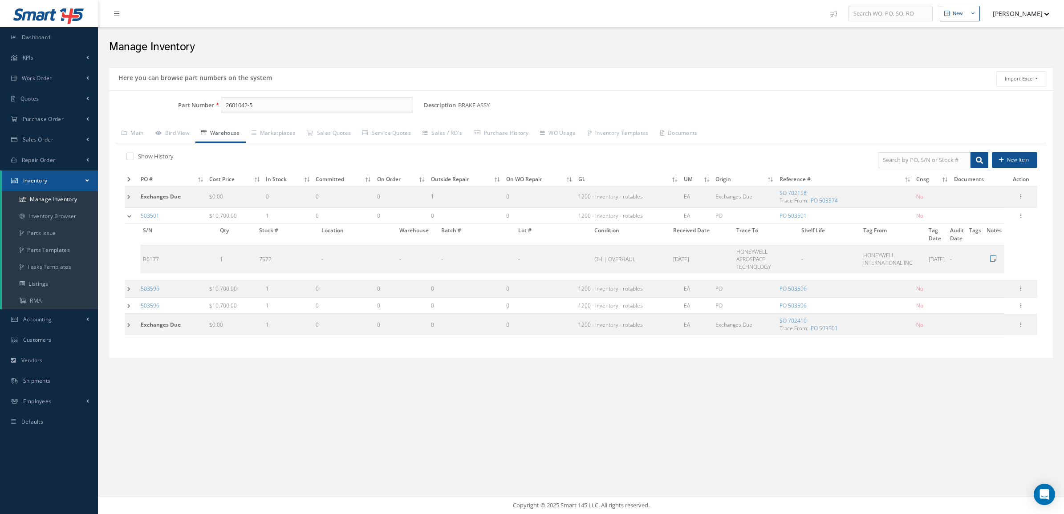
click at [129, 217] on td at bounding box center [131, 215] width 13 height 16
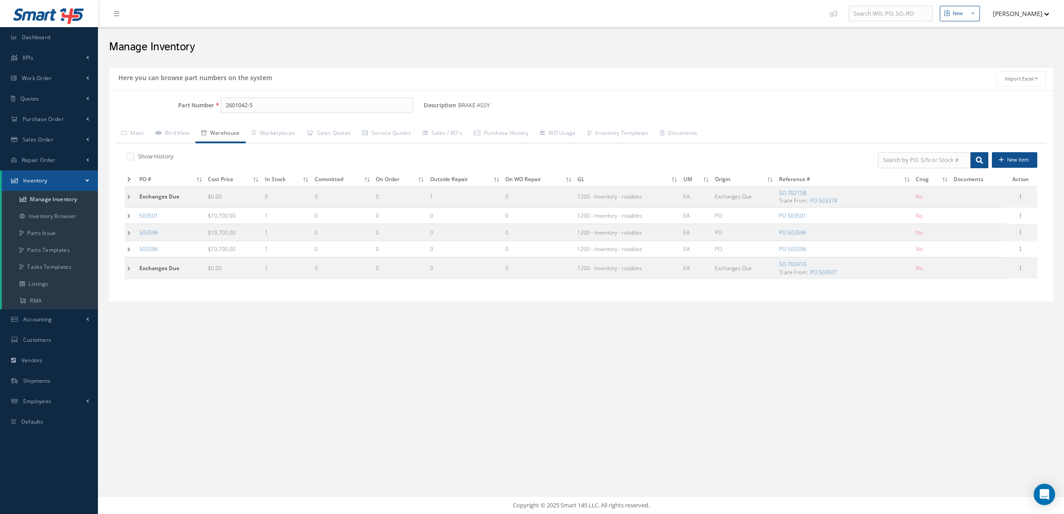
click at [128, 231] on td at bounding box center [131, 232] width 12 height 16
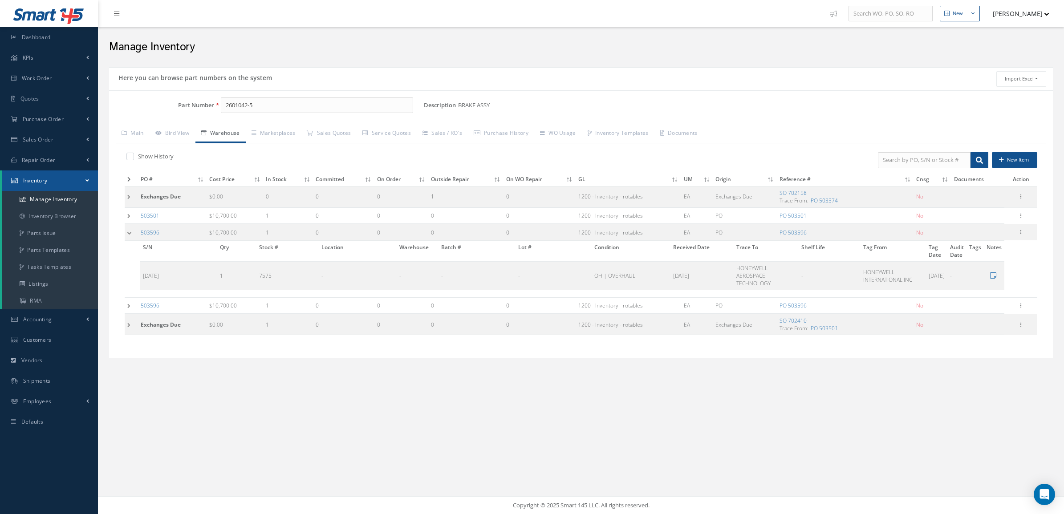
click at [128, 231] on td at bounding box center [131, 232] width 13 height 16
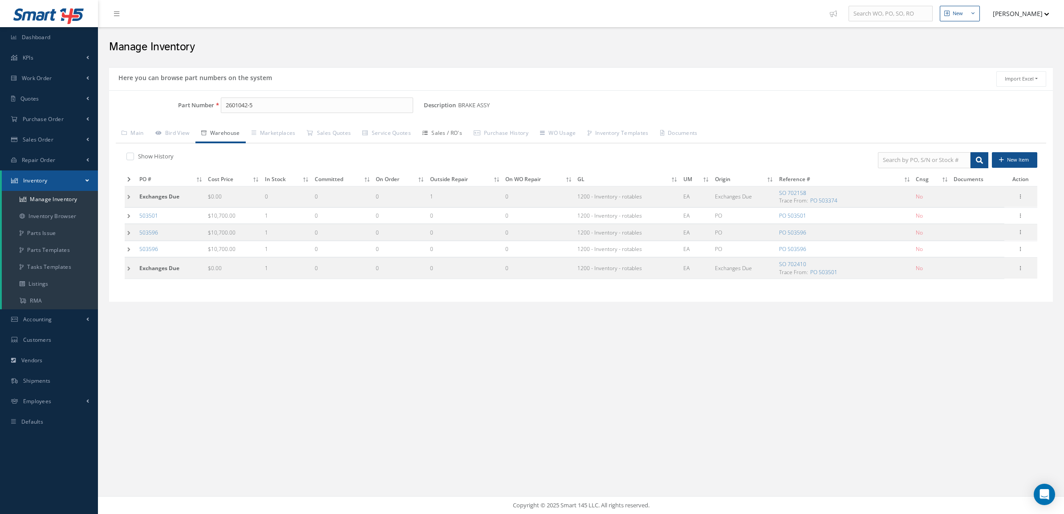
click at [441, 136] on link "Sales / RO's" at bounding box center [442, 134] width 51 height 19
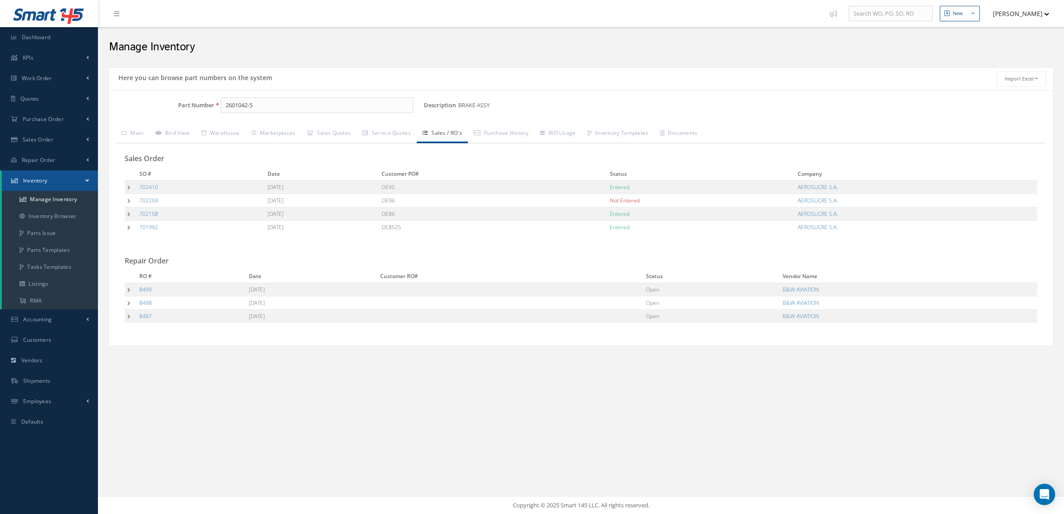
click at [128, 292] on td at bounding box center [131, 289] width 12 height 13
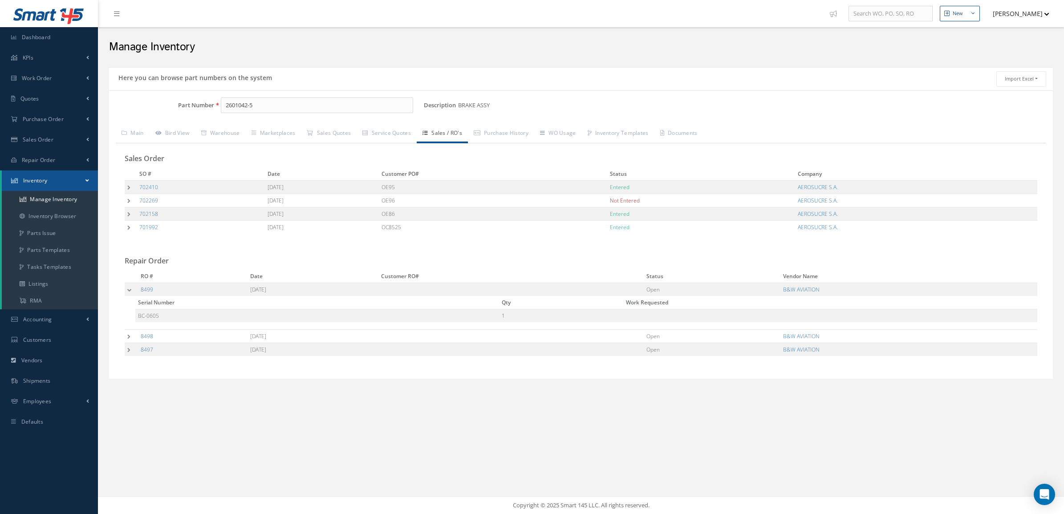
click at [129, 335] on td at bounding box center [131, 336] width 13 height 13
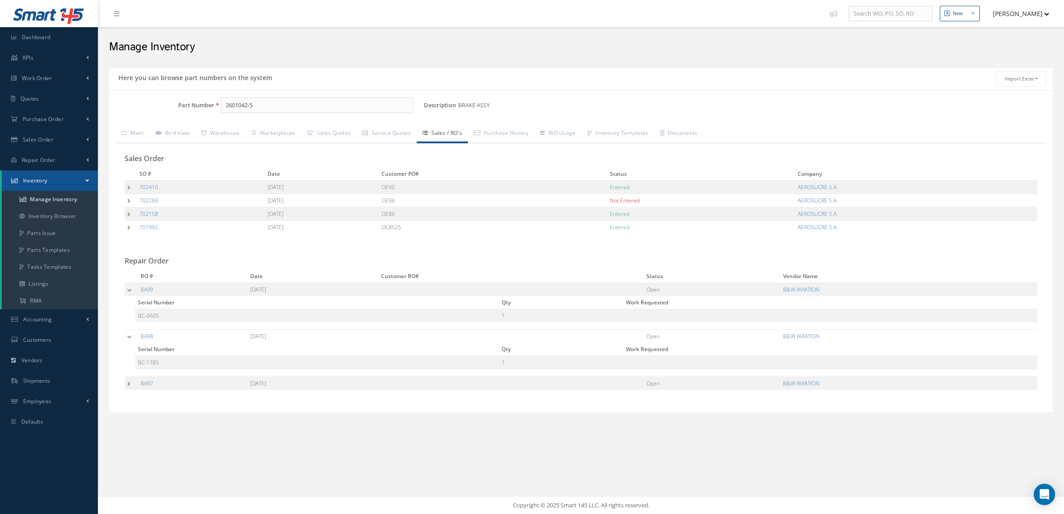
click at [128, 382] on td at bounding box center [131, 382] width 13 height 13
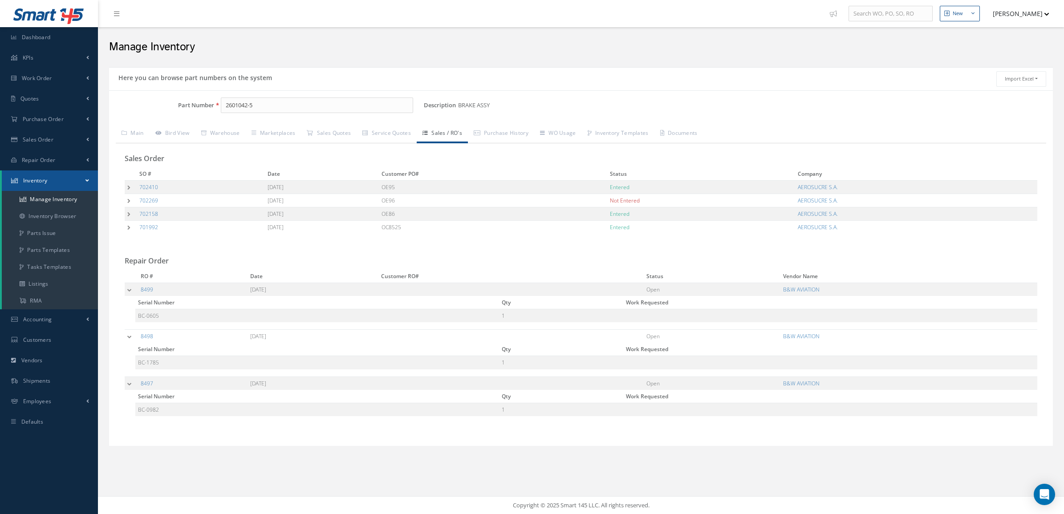
click at [128, 229] on td at bounding box center [131, 227] width 12 height 13
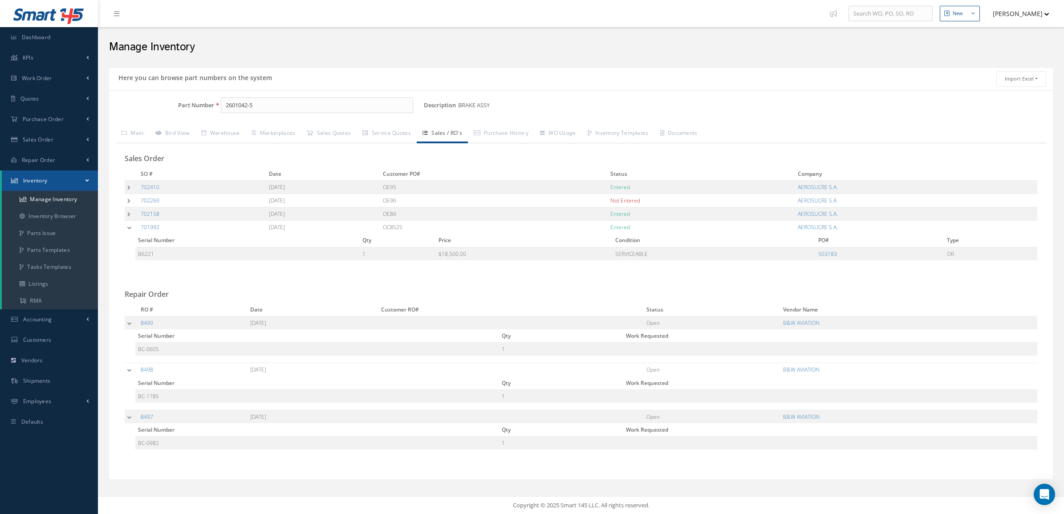
click at [127, 212] on td at bounding box center [131, 213] width 13 height 13
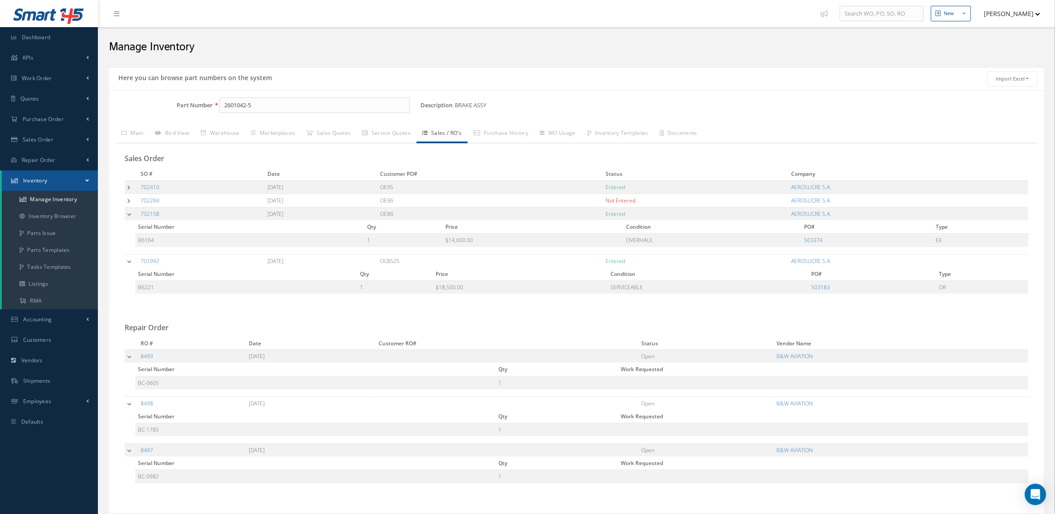
click at [128, 201] on td at bounding box center [131, 200] width 13 height 13
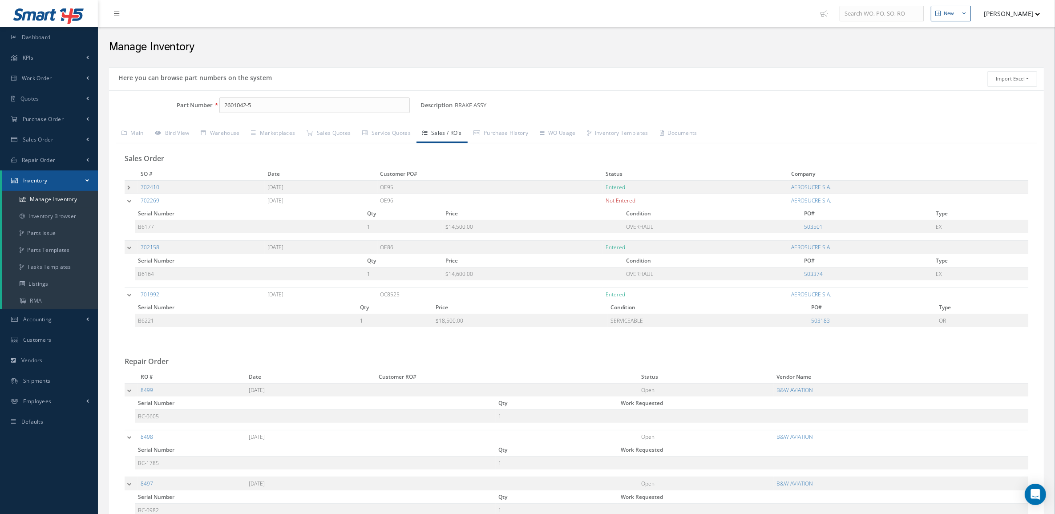
click at [128, 187] on td at bounding box center [131, 186] width 13 height 13
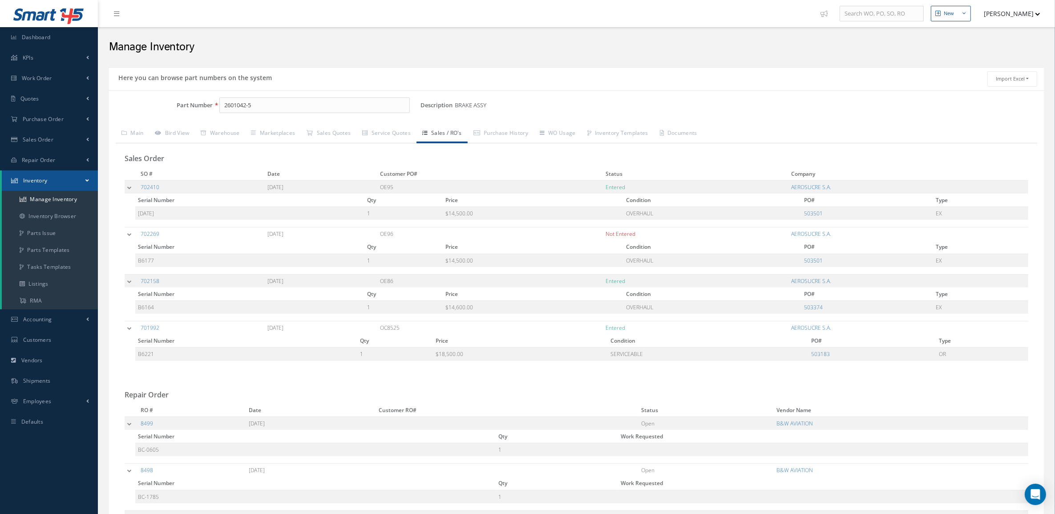
click at [128, 187] on td at bounding box center [131, 186] width 13 height 13
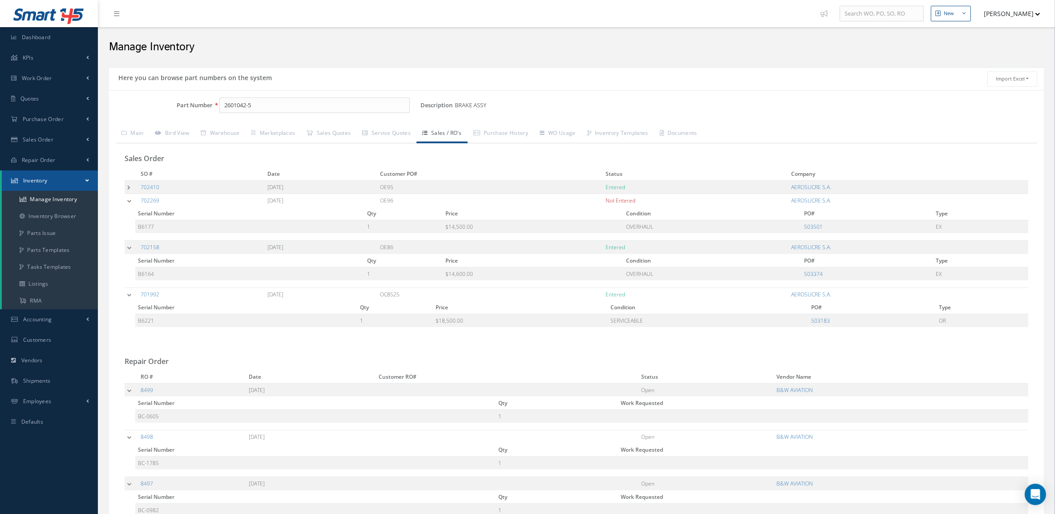
click at [127, 197] on td at bounding box center [131, 200] width 13 height 13
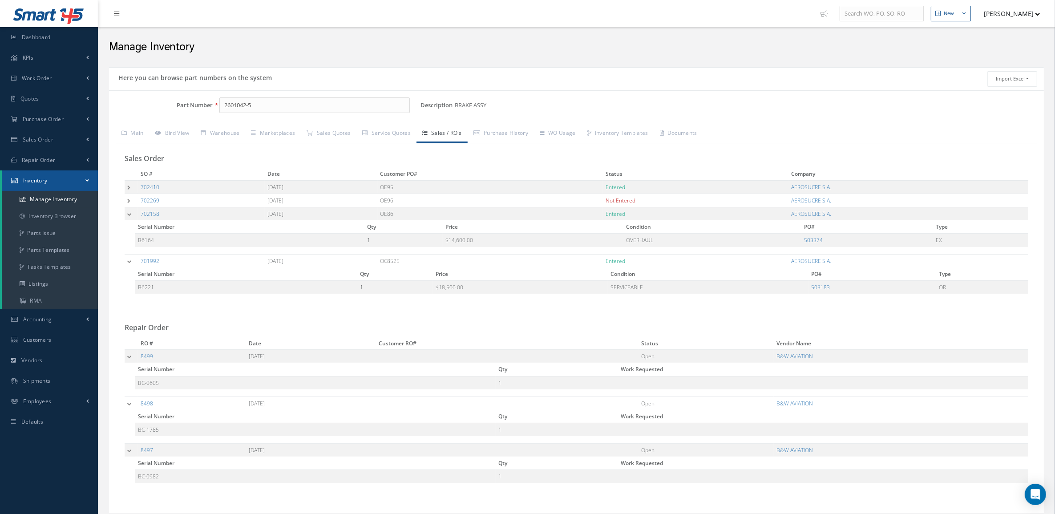
click at [133, 214] on td at bounding box center [131, 213] width 13 height 13
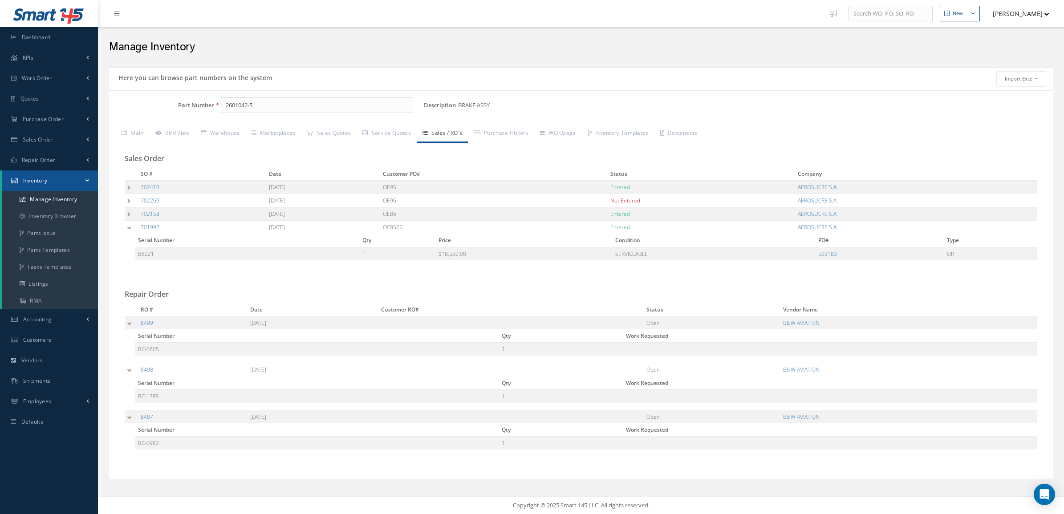
click at [132, 232] on td at bounding box center [131, 227] width 13 height 13
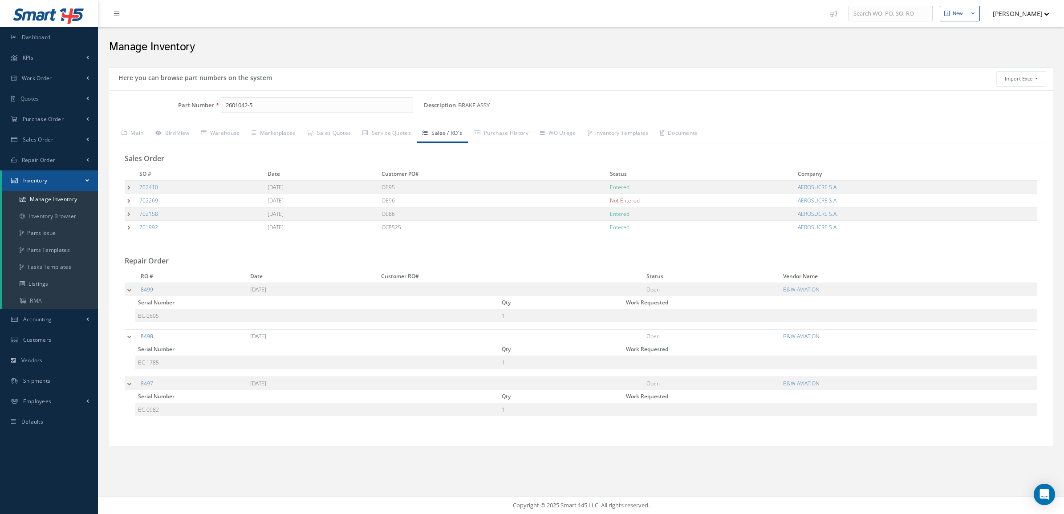
click at [144, 334] on link "8498" at bounding box center [147, 336] width 12 height 8
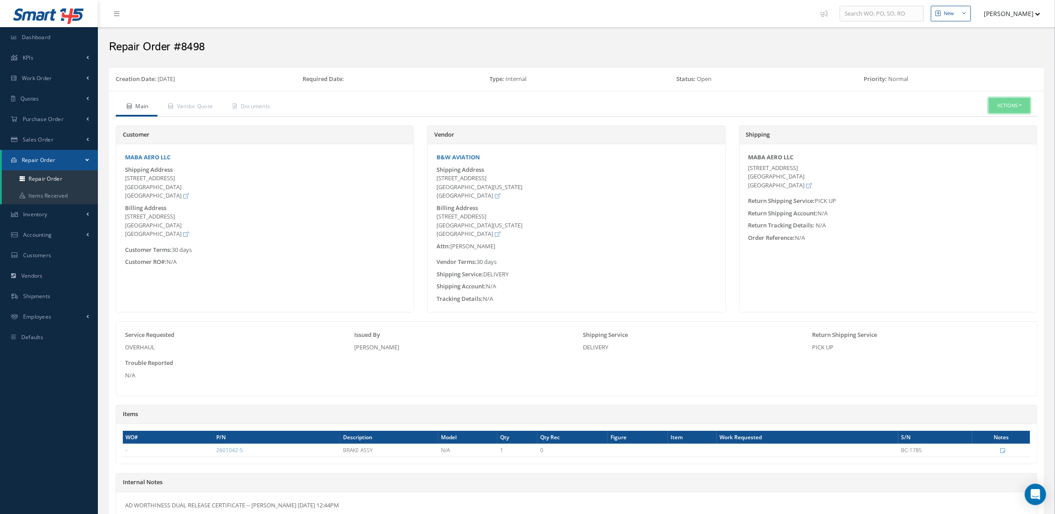
click at [1025, 109] on button "Actions" at bounding box center [1009, 106] width 41 height 16
click at [992, 121] on link "Edit" at bounding box center [995, 121] width 71 height 12
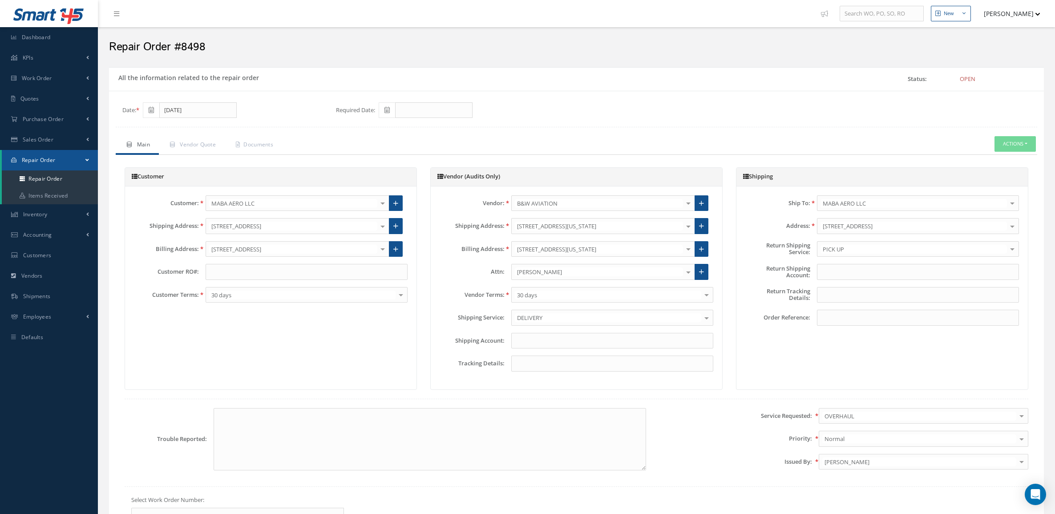
scroll to position [278, 0]
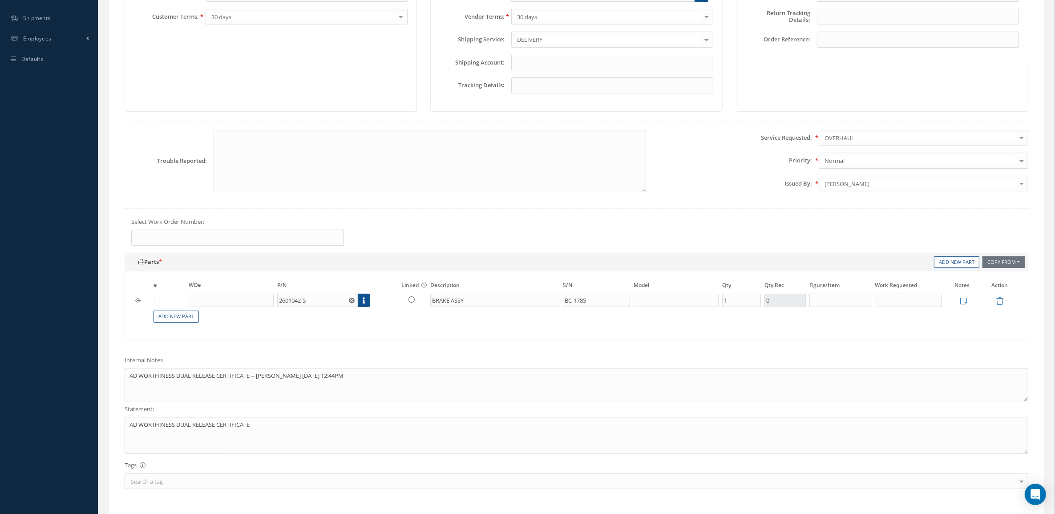
click at [410, 303] on icon at bounding box center [411, 299] width 6 height 6
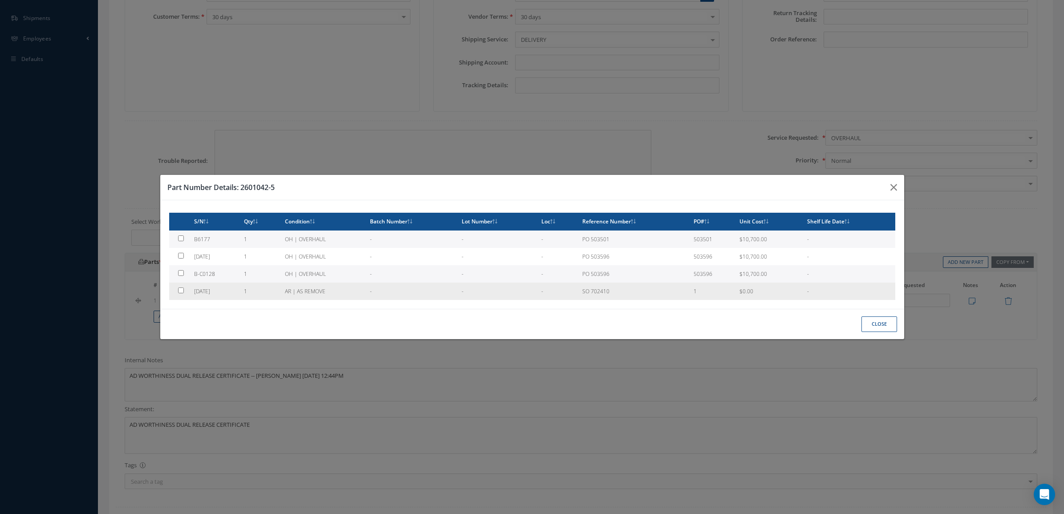
click at [247, 290] on td "1" at bounding box center [260, 291] width 41 height 17
type input "[DATE]"
checkbox input "true"
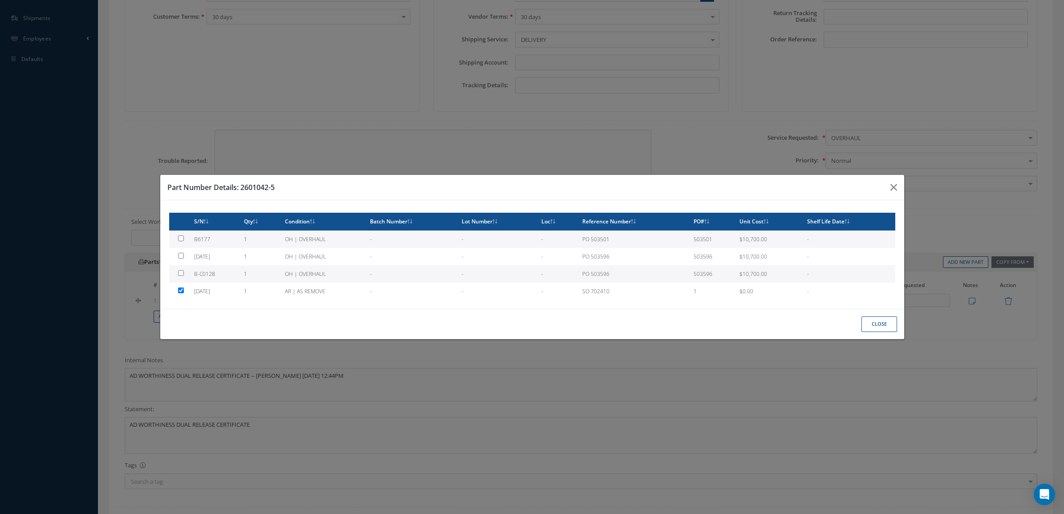
click at [886, 321] on button "Close" at bounding box center [879, 324] width 36 height 16
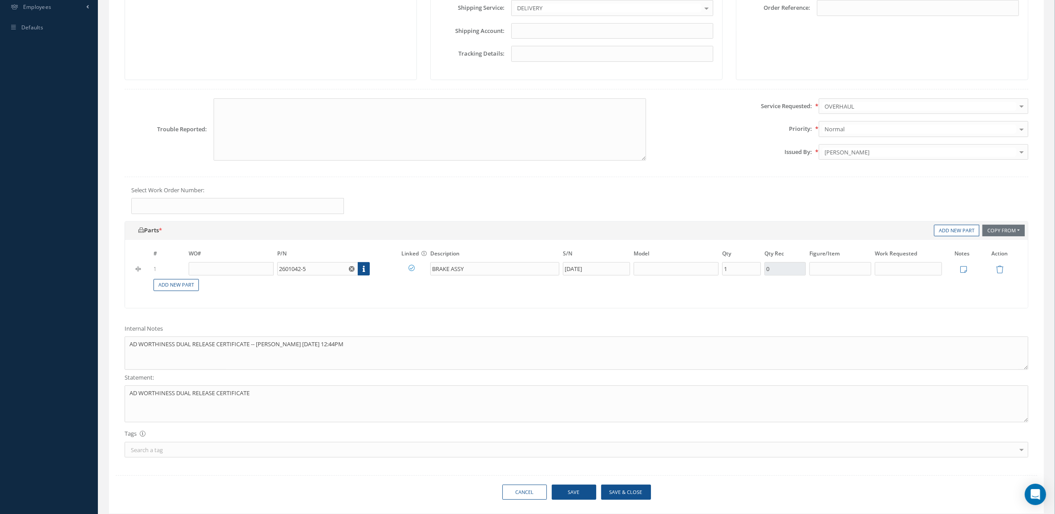
scroll to position [343, 0]
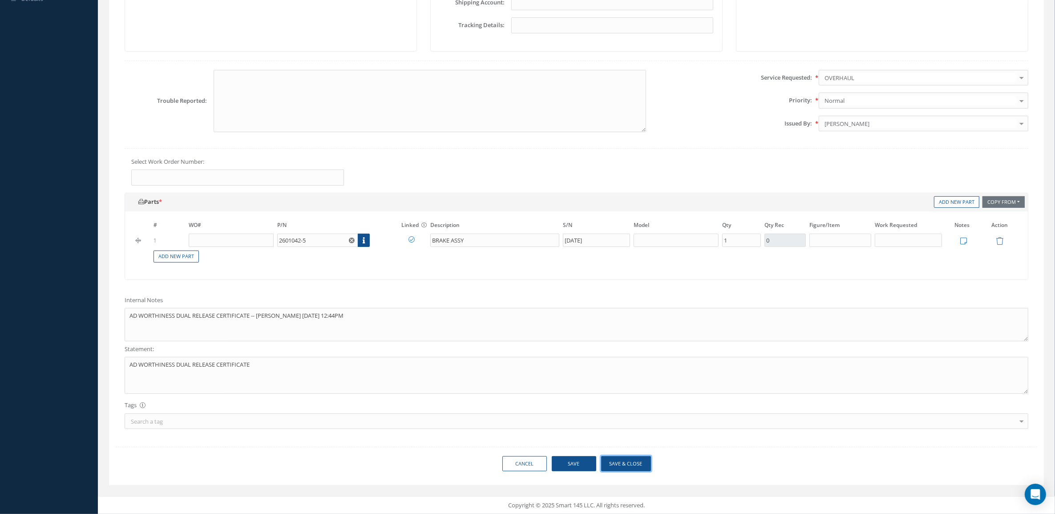
click at [615, 465] on button "Save & Close" at bounding box center [626, 464] width 50 height 16
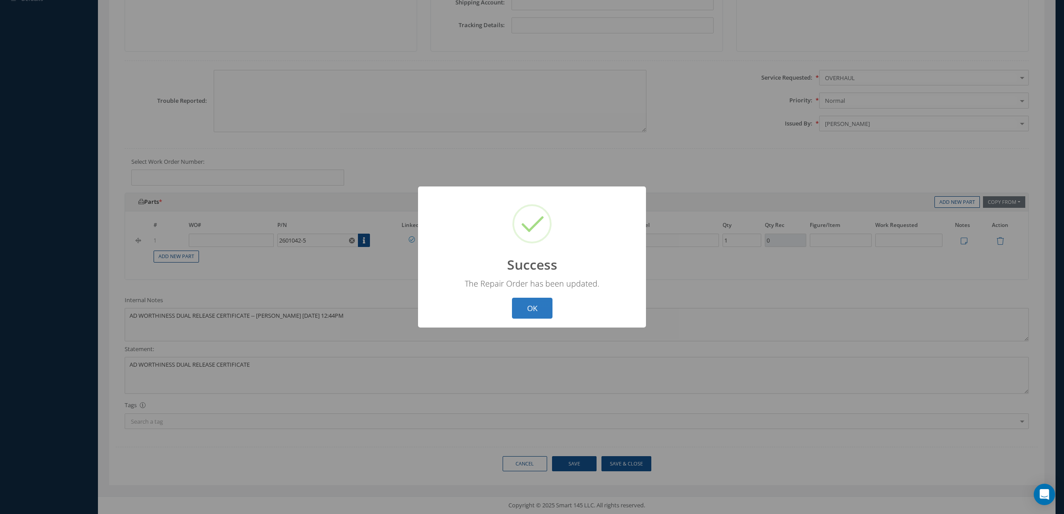
click at [535, 309] on button "OK" at bounding box center [532, 308] width 40 height 21
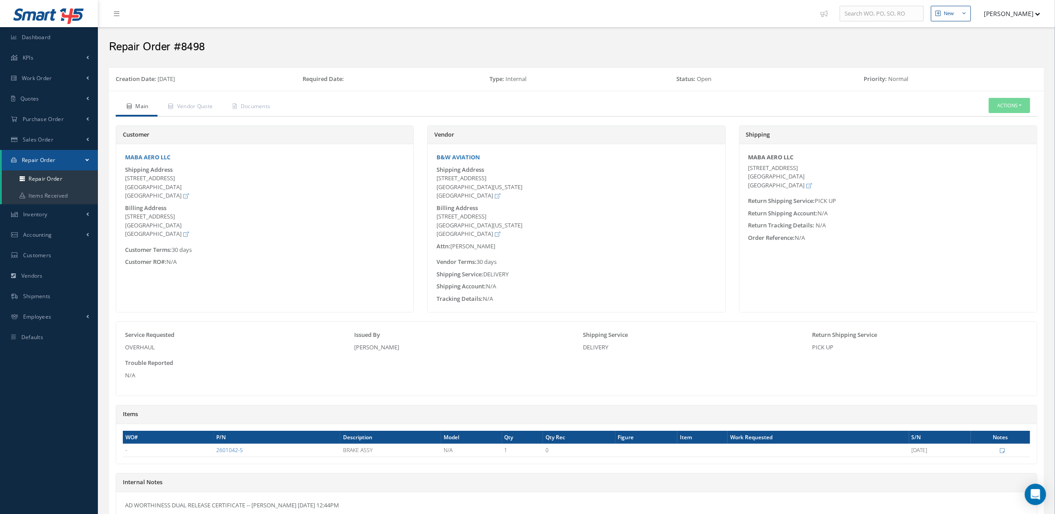
click at [238, 453] on link "2601042-5" at bounding box center [229, 450] width 27 height 8
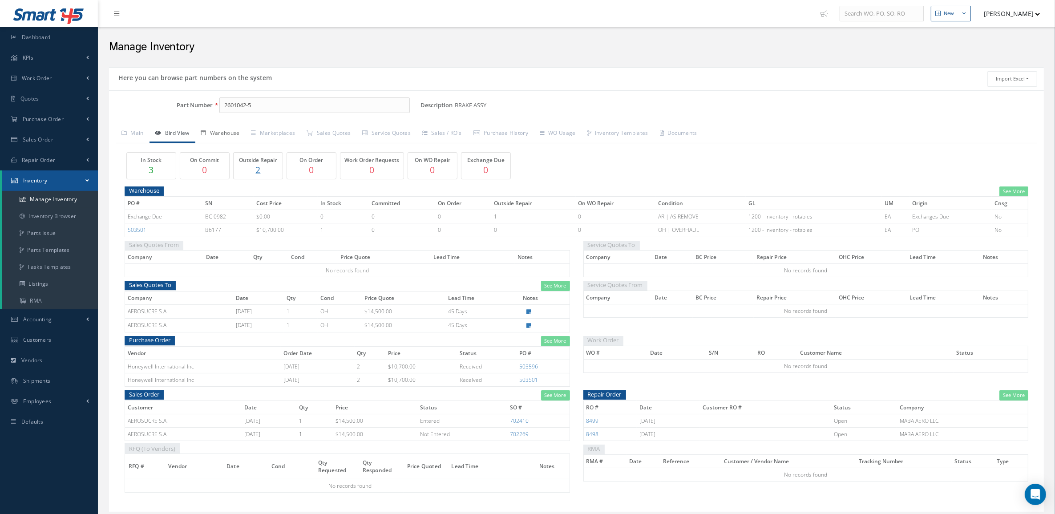
click at [228, 137] on link "Warehouse" at bounding box center [220, 134] width 50 height 19
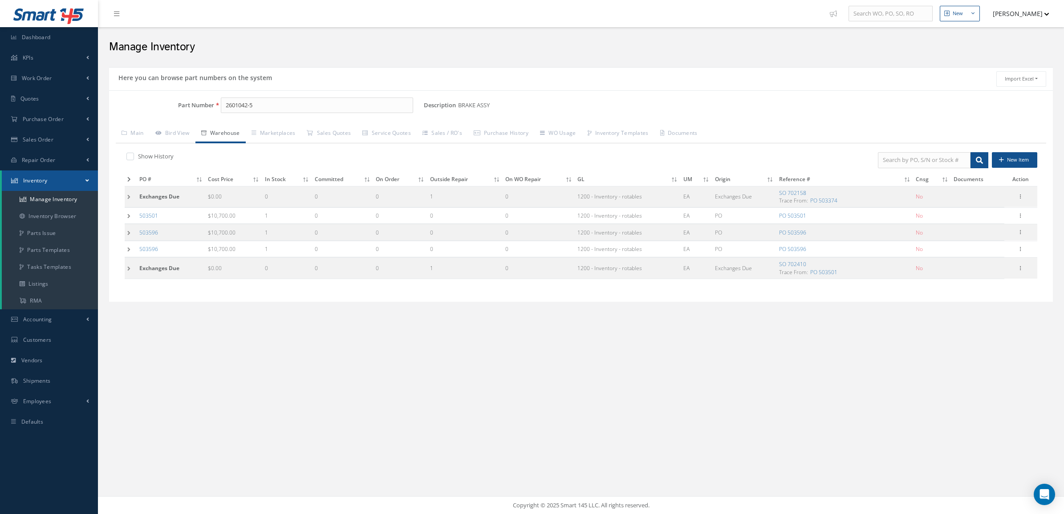
click at [129, 202] on td at bounding box center [131, 196] width 12 height 21
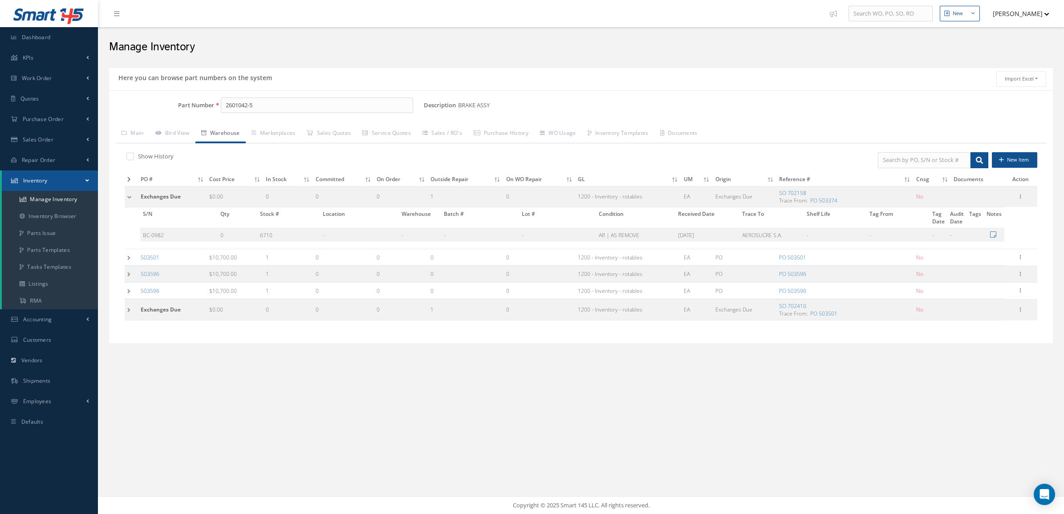
click at [129, 202] on td at bounding box center [131, 196] width 13 height 21
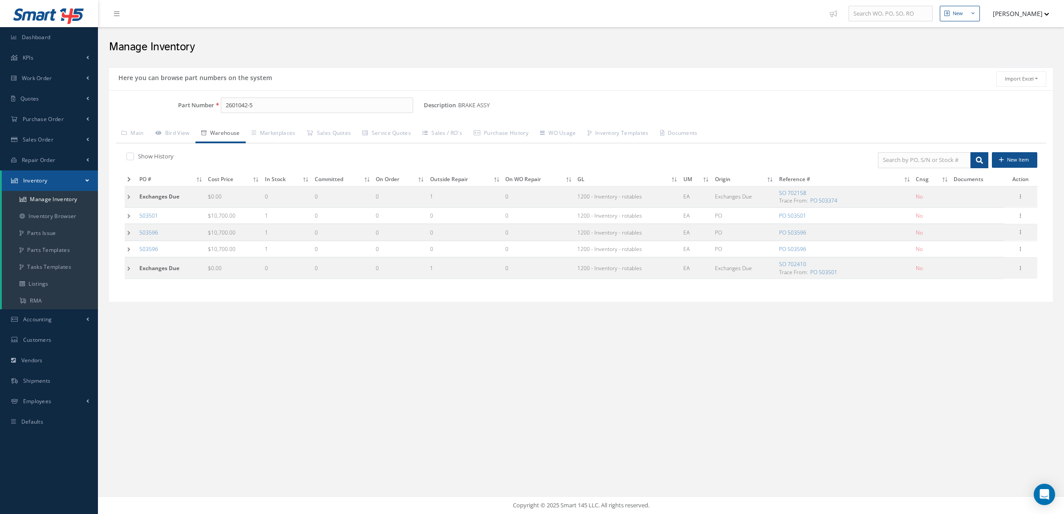
click at [126, 271] on td at bounding box center [131, 268] width 12 height 21
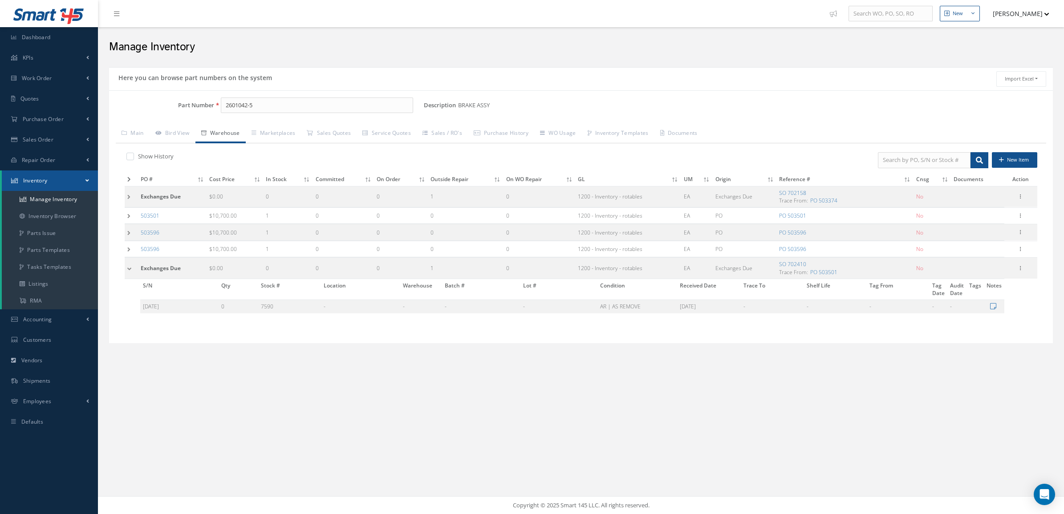
click at [126, 271] on td at bounding box center [131, 268] width 13 height 21
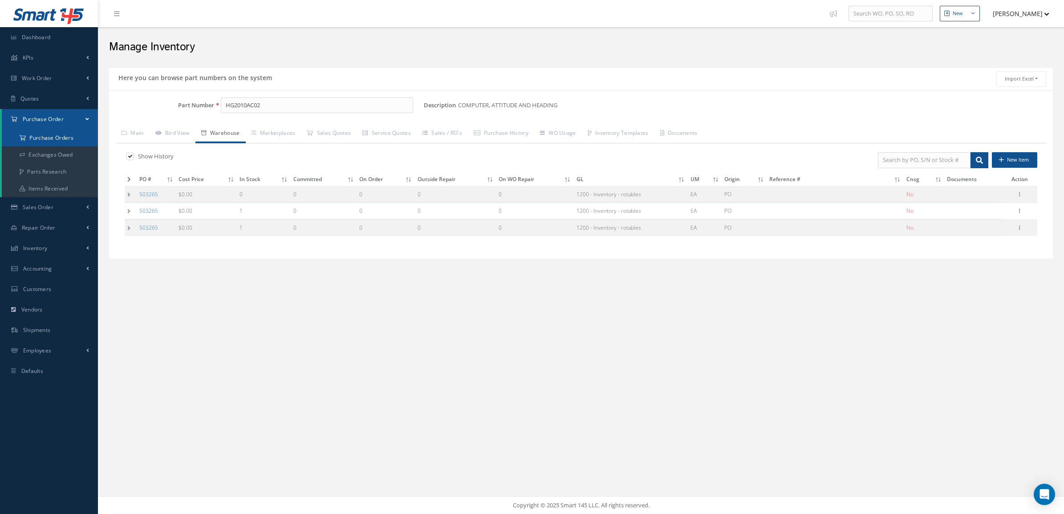
click at [58, 137] on a=1&status_id=2&status_id=3&status_id=5&collapsedFilters"] "Purchase Orders" at bounding box center [50, 137] width 96 height 17
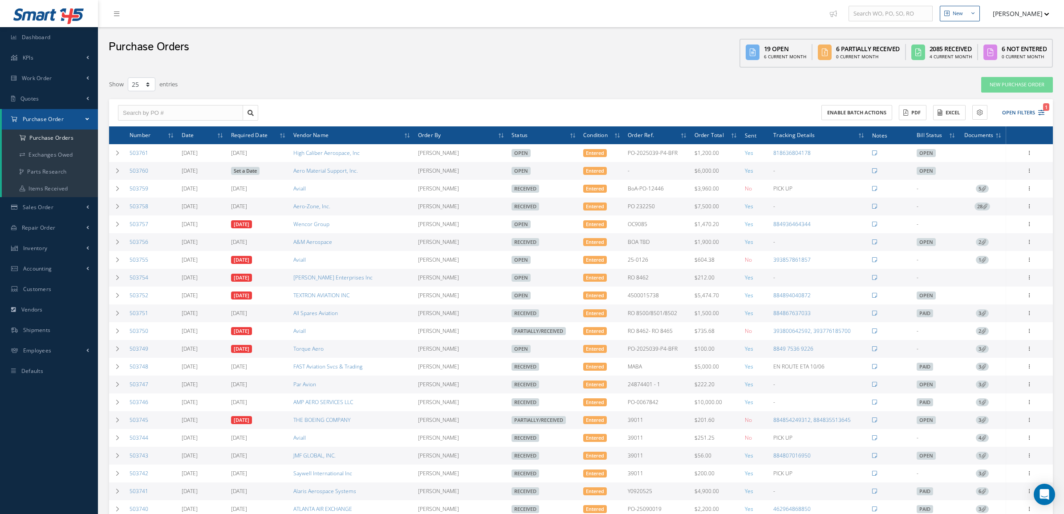
select select "25"
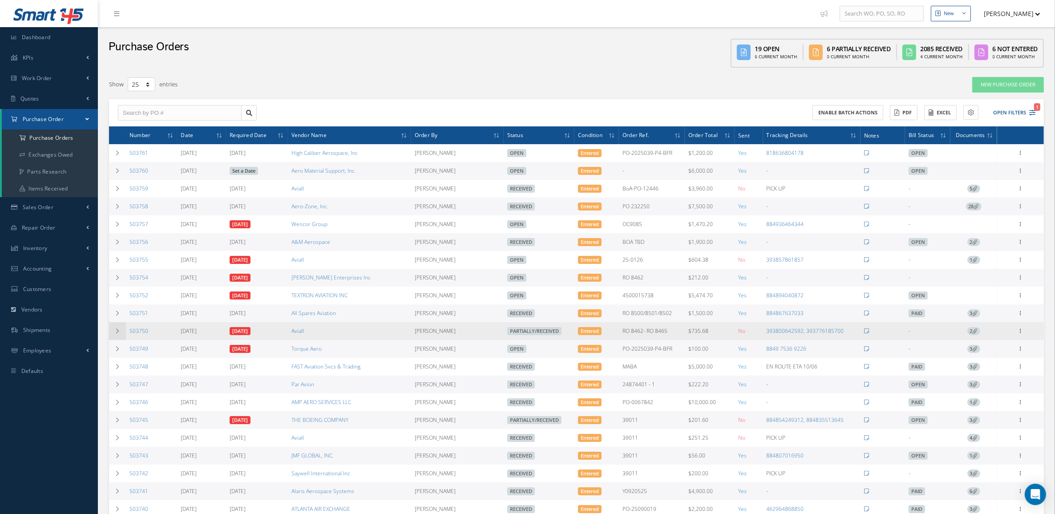
click at [116, 334] on icon at bounding box center [117, 330] width 6 height 5
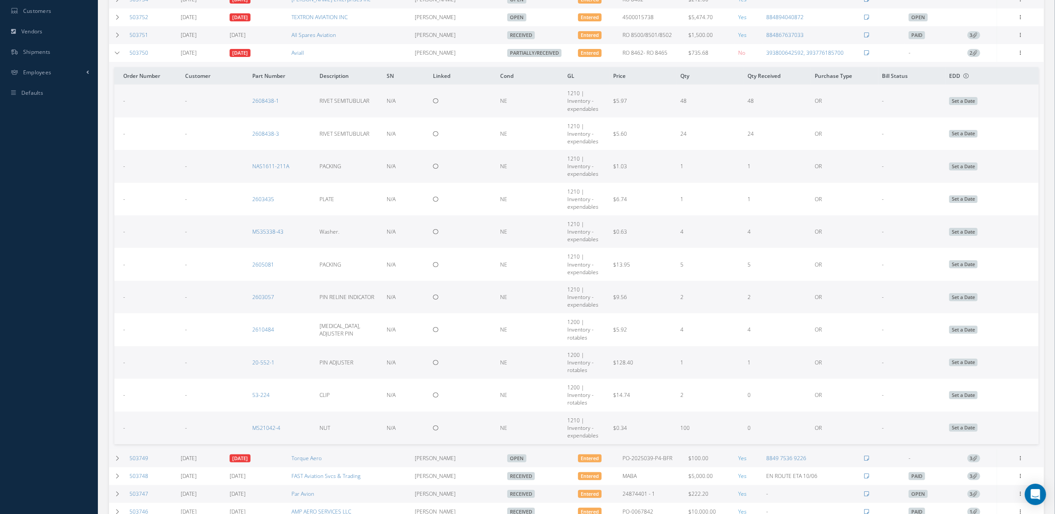
scroll to position [334, 0]
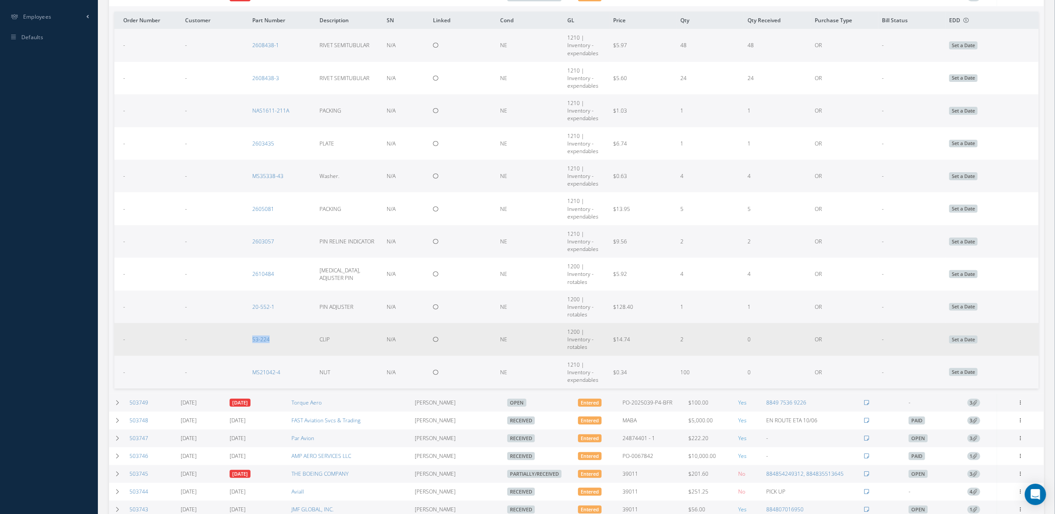
drag, startPoint x: 247, startPoint y: 346, endPoint x: 281, endPoint y: 345, distance: 34.3
click at [281, 345] on tr "- - 53-224 CLIP N/A NE 1200 | Inventory - rotables $14.74 2 0 OR - Set a Date" at bounding box center [576, 339] width 924 height 32
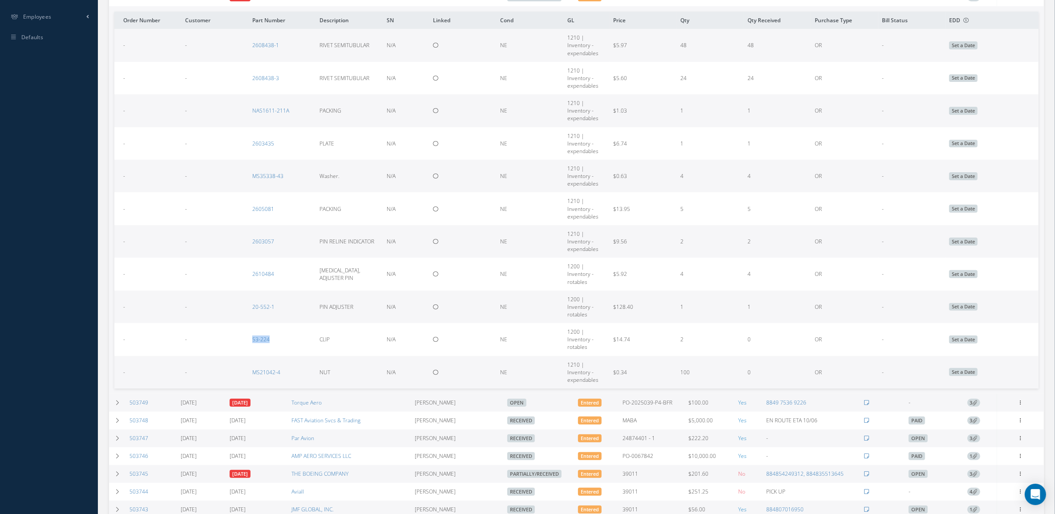
copy tr "53-224"
drag, startPoint x: 287, startPoint y: 372, endPoint x: 248, endPoint y: 374, distance: 38.7
click at [249, 374] on td "MS21042-4" at bounding box center [282, 372] width 67 height 32
copy link "MS21042-4"
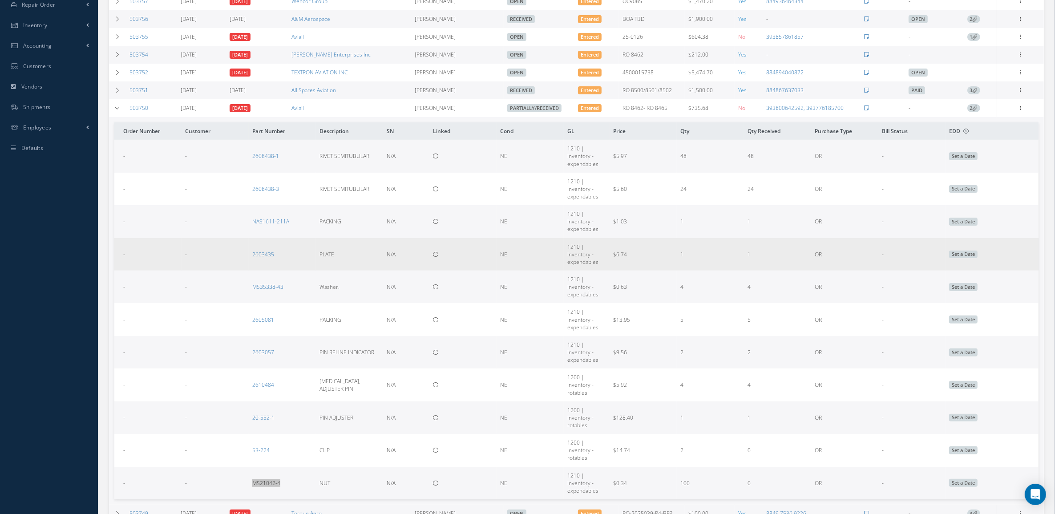
scroll to position [222, 0]
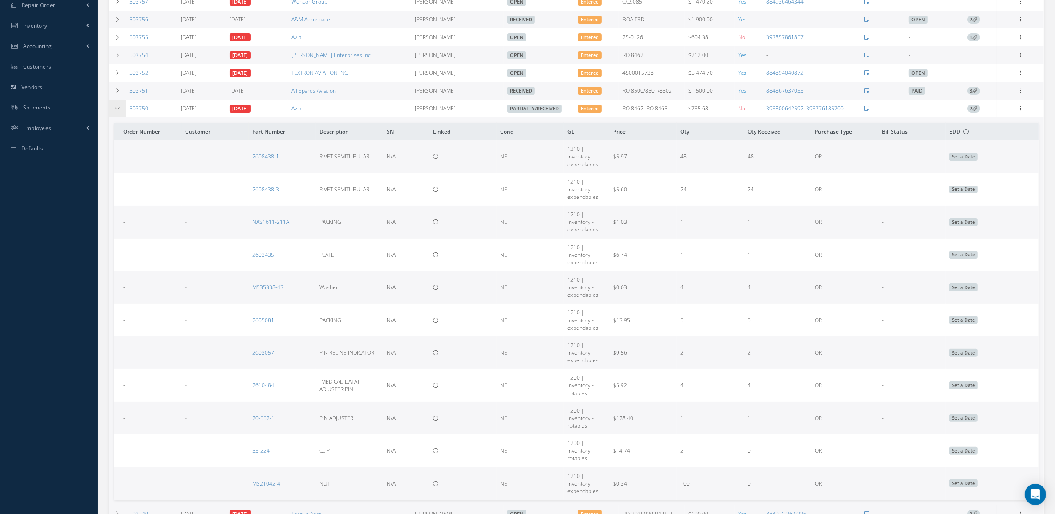
click at [116, 111] on icon at bounding box center [117, 108] width 6 height 5
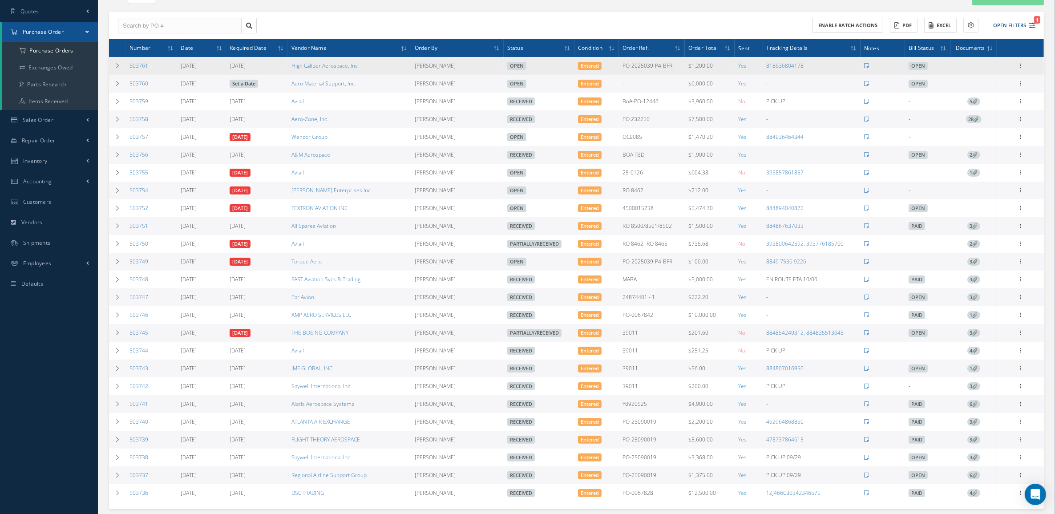
scroll to position [0, 0]
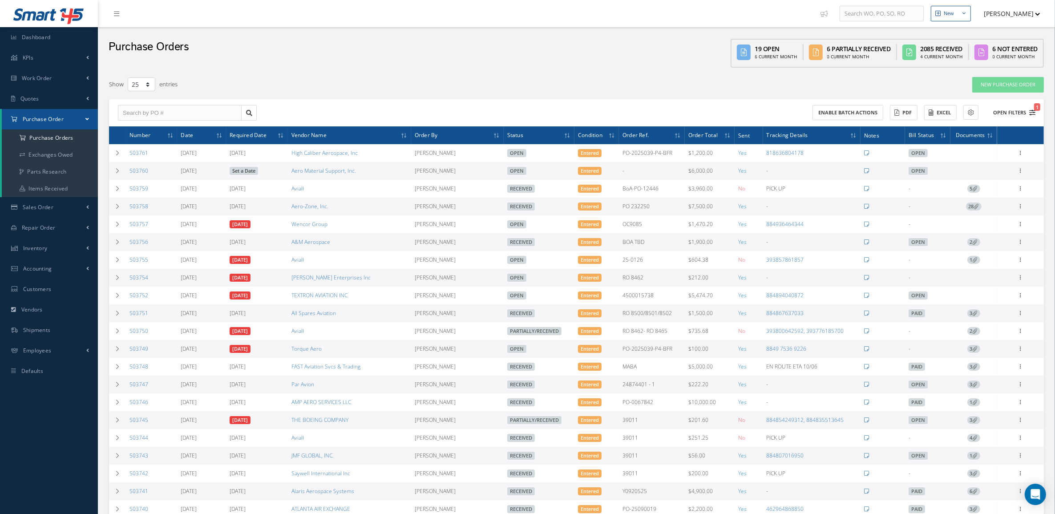
click at [1031, 105] on button "Open Filters 1" at bounding box center [1010, 112] width 50 height 15
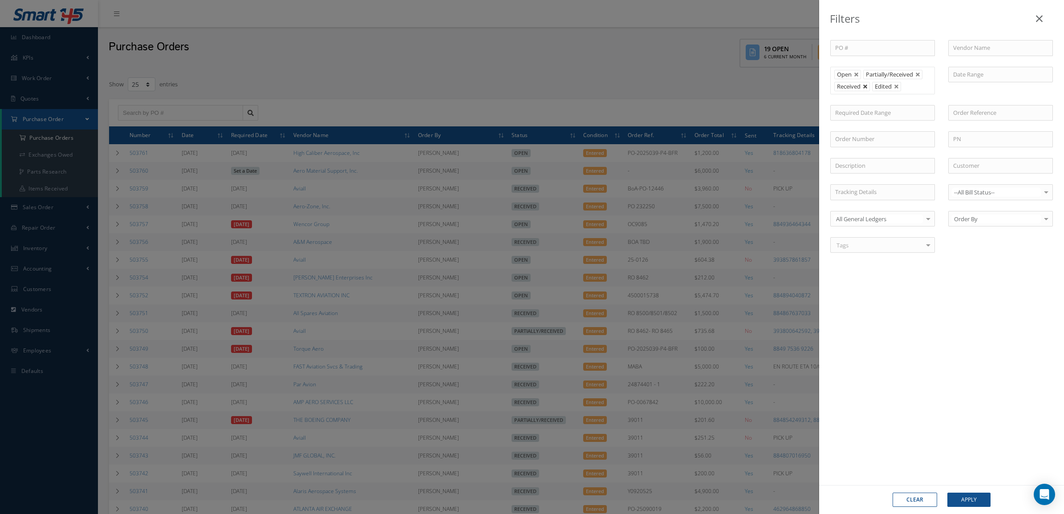
click at [864, 86] on link at bounding box center [864, 86] width 5 height 5
click at [955, 500] on button "Apply" at bounding box center [968, 500] width 43 height 14
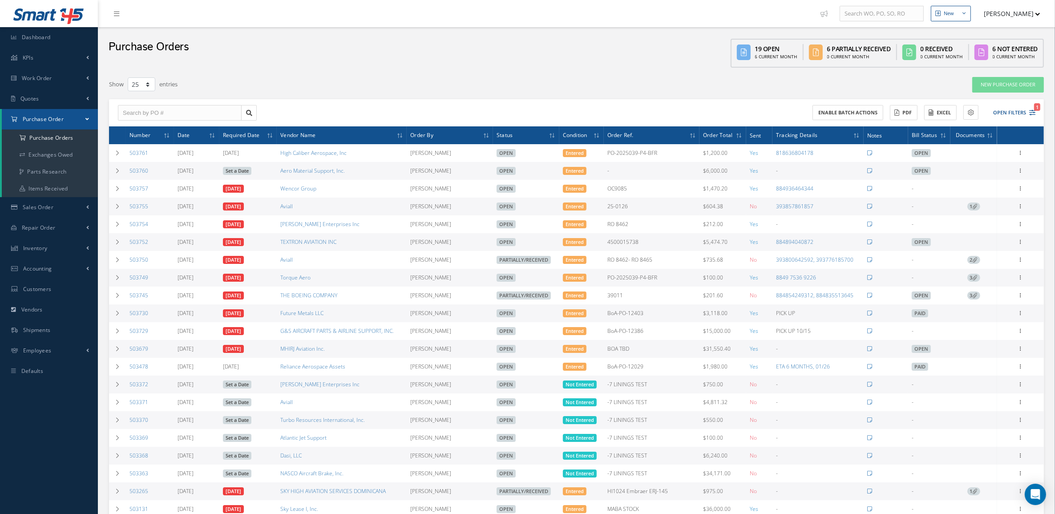
click at [238, 173] on link "Set a Date" at bounding box center [237, 171] width 28 height 8
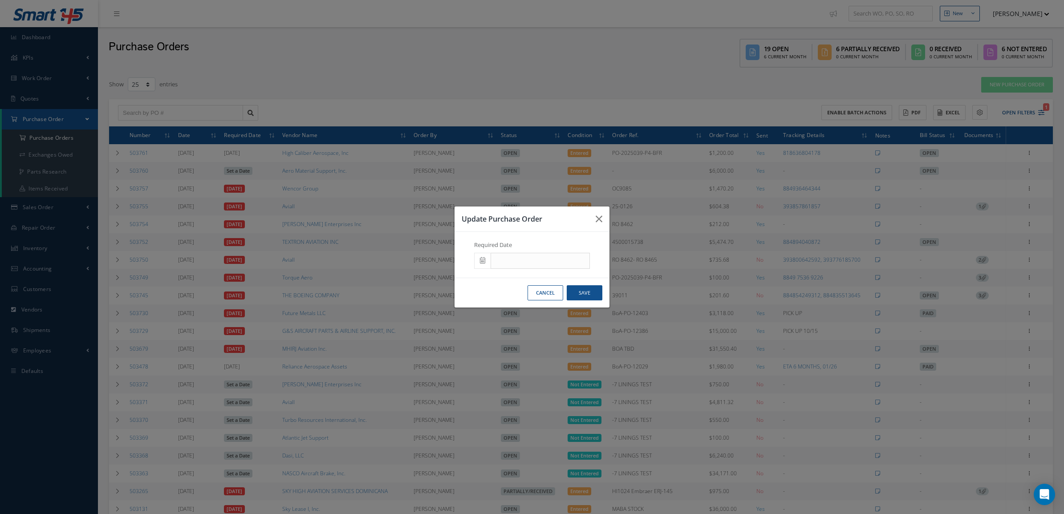
click at [485, 261] on icon at bounding box center [482, 260] width 5 height 6
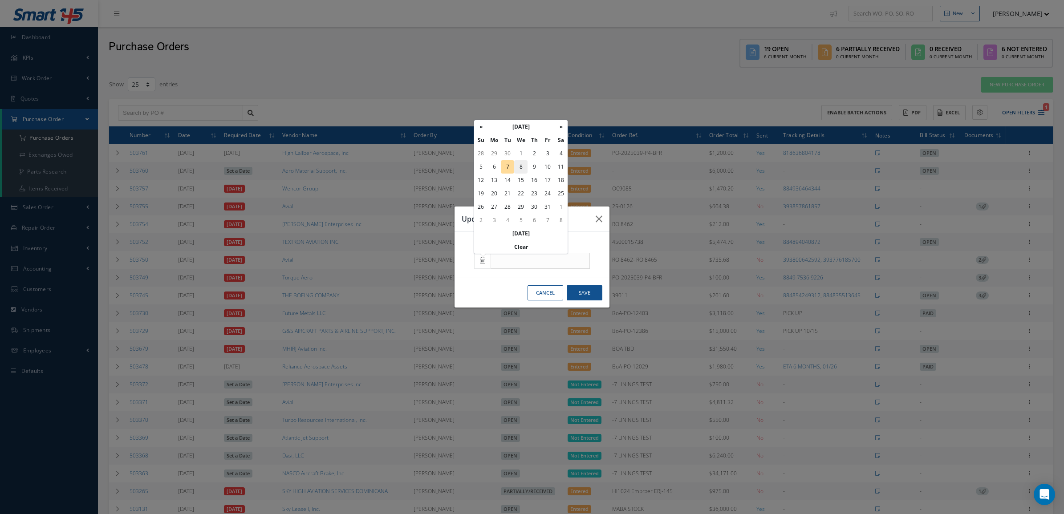
click at [520, 168] on td "8" at bounding box center [520, 166] width 13 height 13
type input "[DATE]"
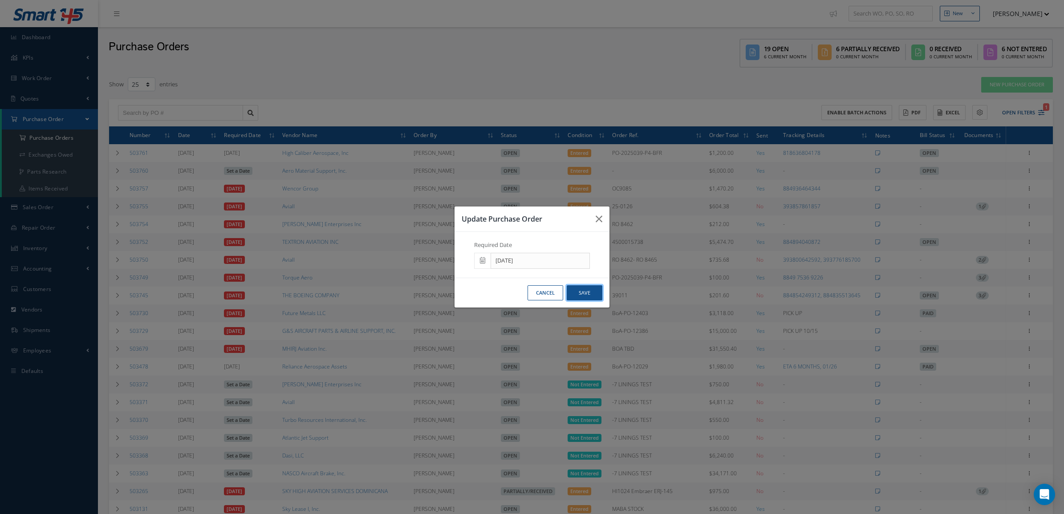
click at [581, 295] on button "Save" at bounding box center [584, 293] width 36 height 16
click at [579, 292] on div "New New Work Order New Purchase Order New Customer Quote New Sales Order New Re…" at bounding box center [581, 328] width 966 height 657
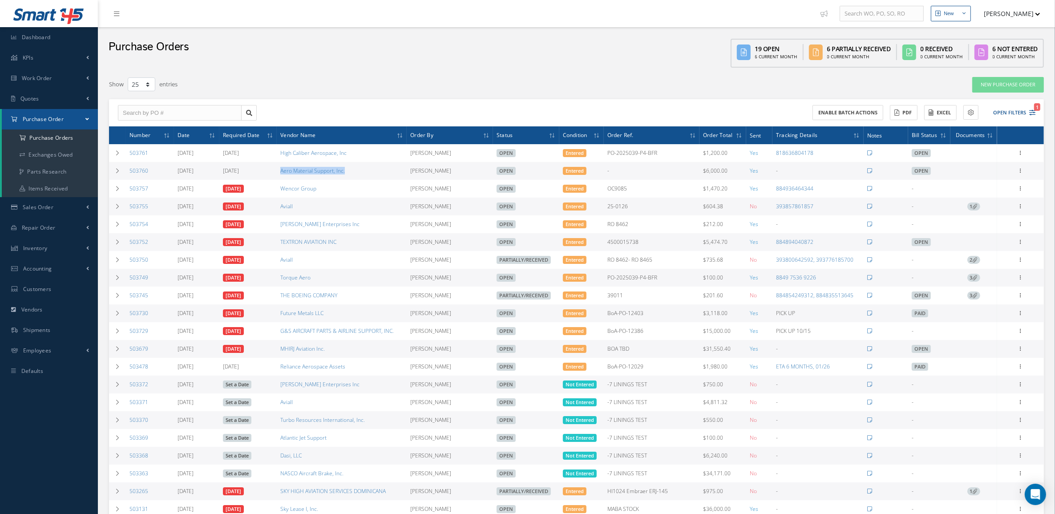
drag, startPoint x: 361, startPoint y: 167, endPoint x: 279, endPoint y: 175, distance: 82.2
click at [279, 175] on td "Aero Material Support, Inc." at bounding box center [342, 171] width 130 height 18
copy link "Aero Material Support, Inc."
